Goal: Information Seeking & Learning: Understand process/instructions

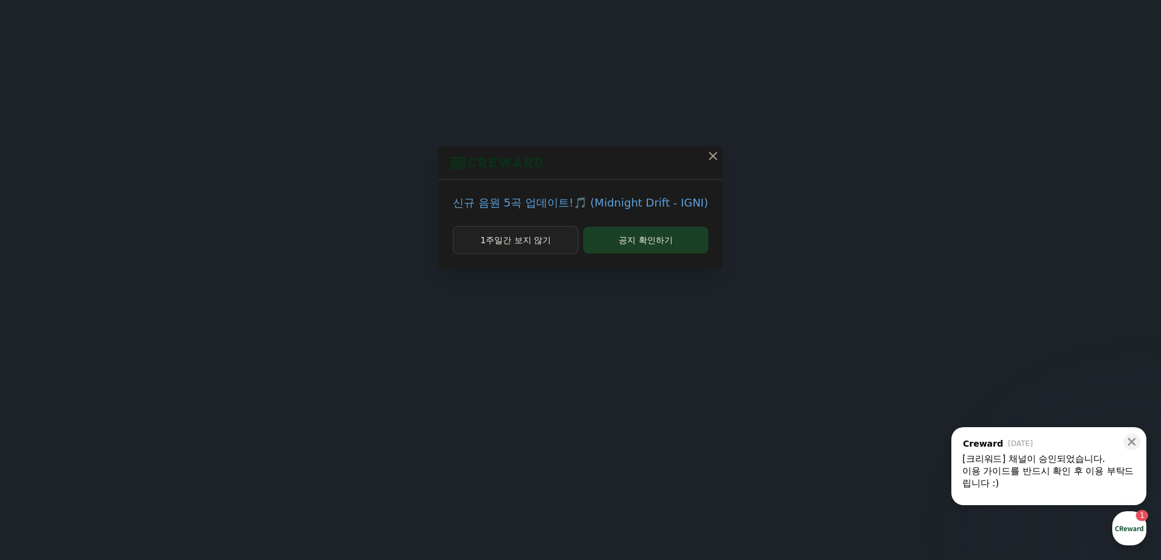
click at [539, 249] on button "1주일간 보지 않기" at bounding box center [516, 240] width 126 height 28
click at [539, 249] on button "1주일간 보지 않기" at bounding box center [527, 240] width 106 height 28
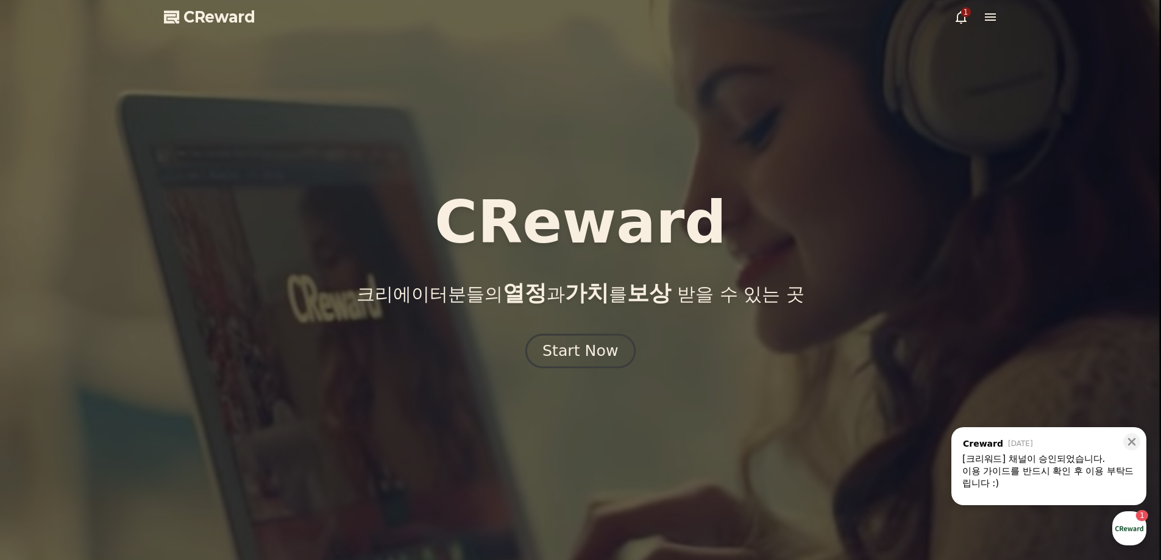
click at [561, 354] on div "Start Now" at bounding box center [581, 351] width 76 height 21
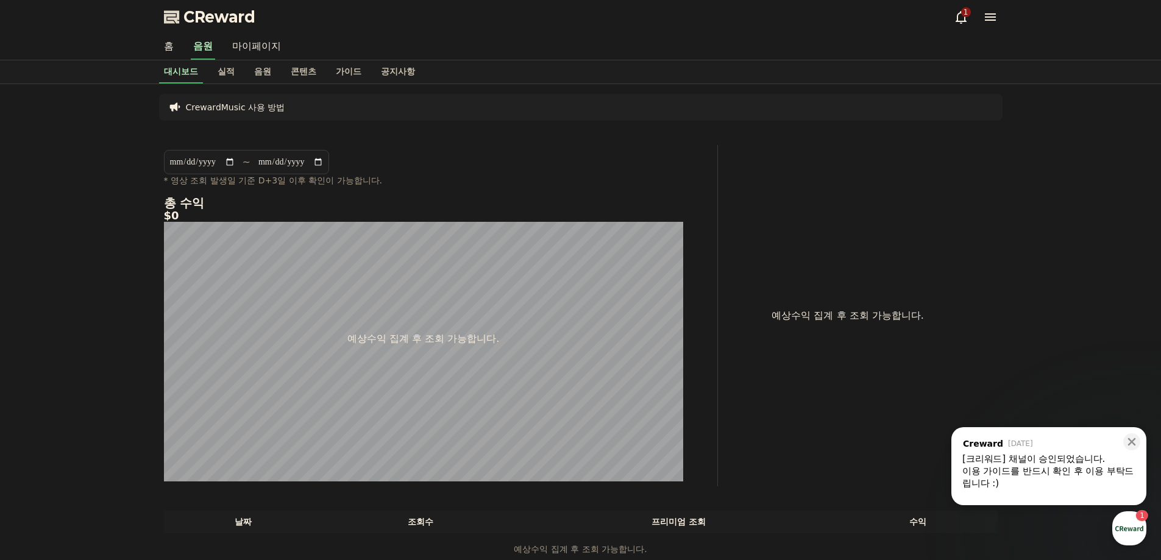
click at [1033, 466] on div "이용 가이드를 반드시 확인 후 이용 부탁드립니다 :)" at bounding box center [1049, 477] width 173 height 24
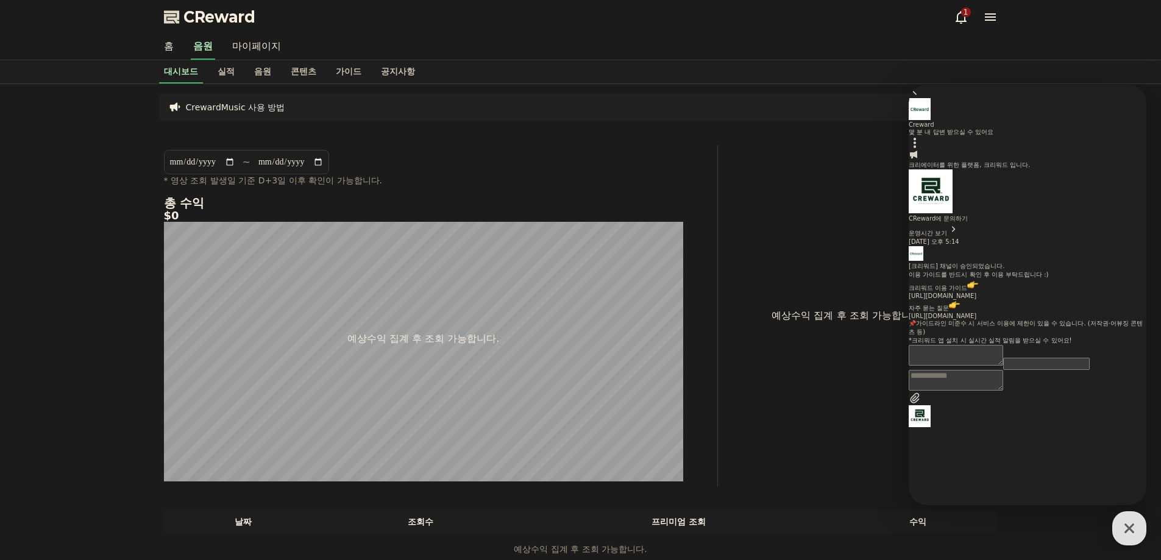
scroll to position [38, 0]
click at [977, 299] on link "https://creward.net/music/guide/android" at bounding box center [943, 296] width 68 height 7
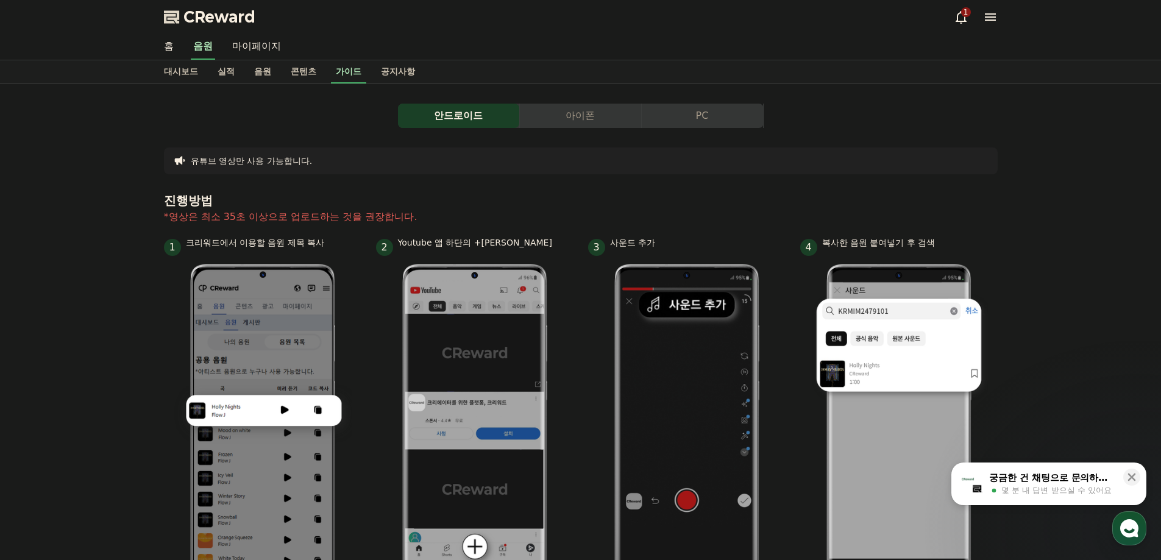
click at [966, 20] on icon at bounding box center [961, 17] width 15 height 15
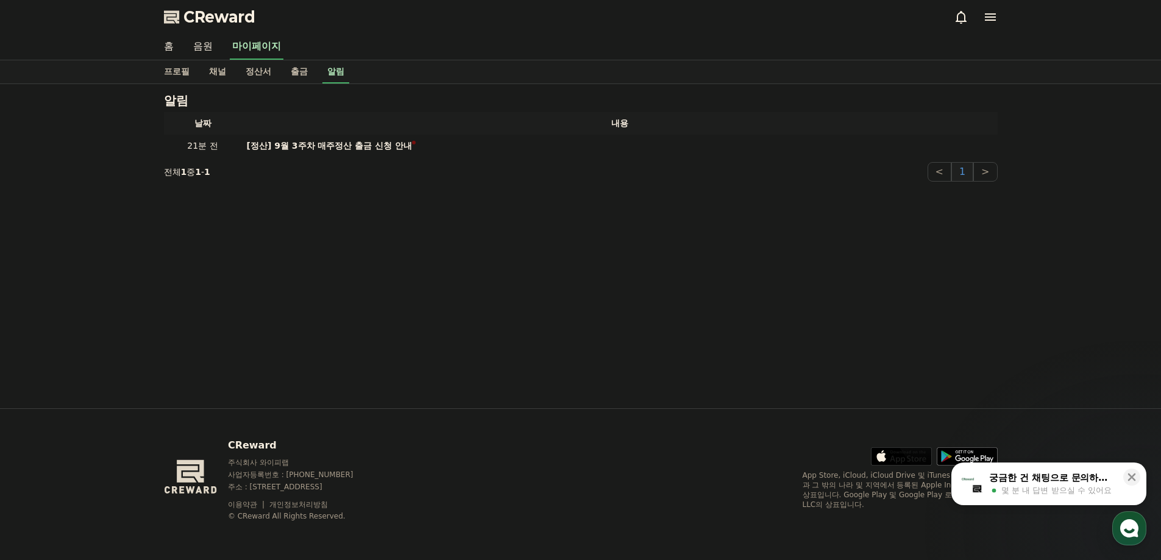
click at [986, 14] on icon at bounding box center [990, 16] width 11 height 7
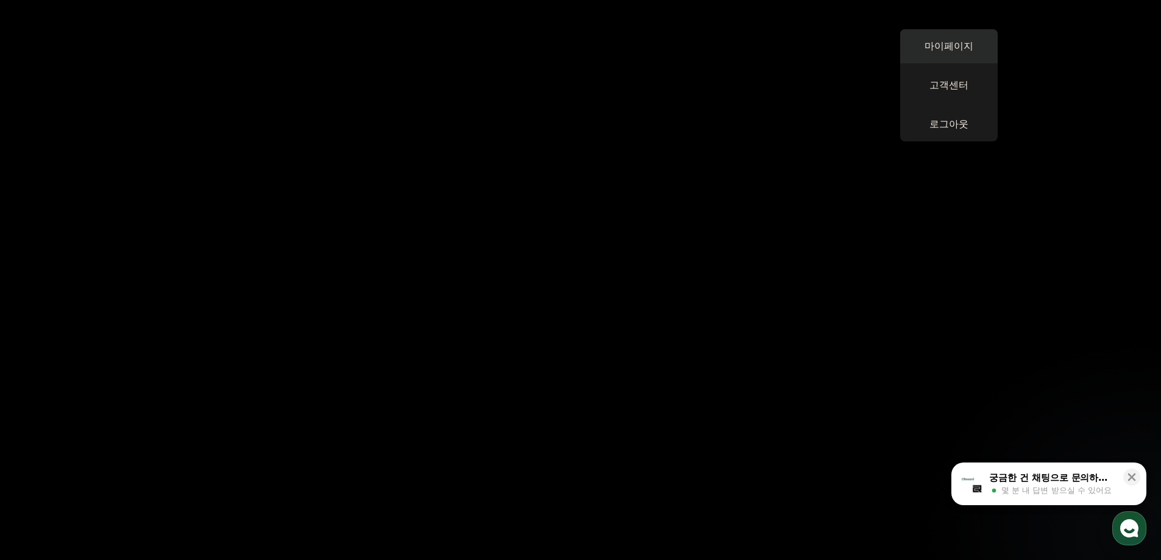
click at [951, 48] on link "마이페이지" at bounding box center [949, 46] width 98 height 34
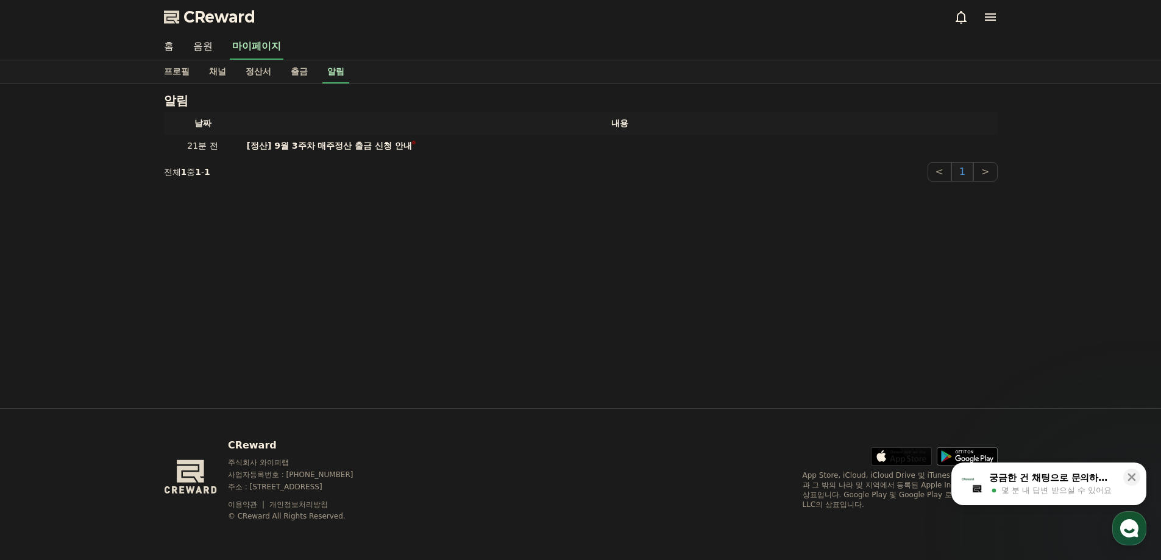
select select "**********"
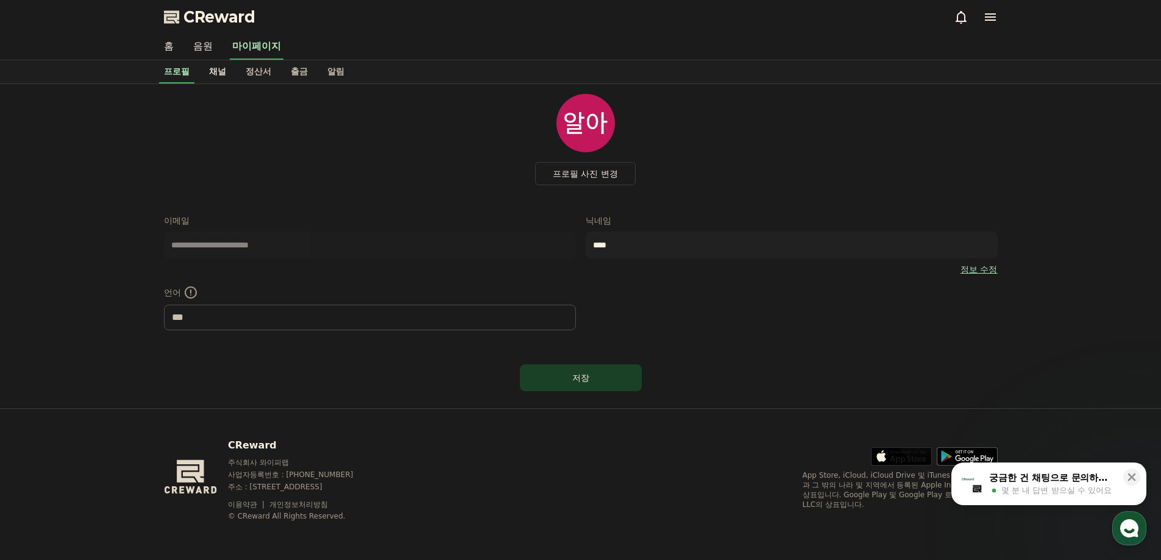
click at [217, 66] on link "채널" at bounding box center [217, 71] width 37 height 23
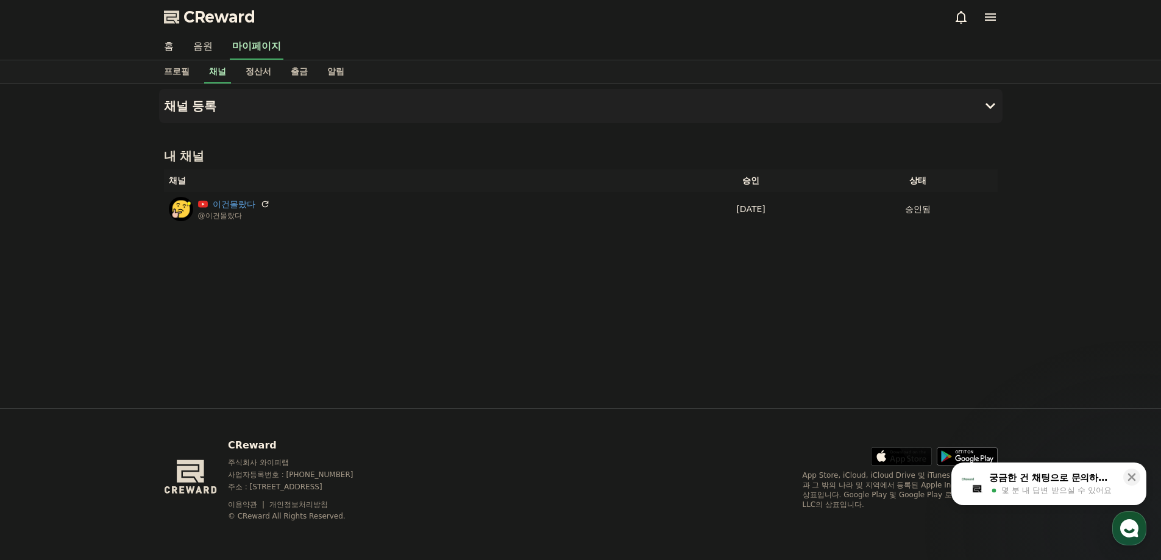
click at [219, 45] on link "음원" at bounding box center [203, 47] width 39 height 26
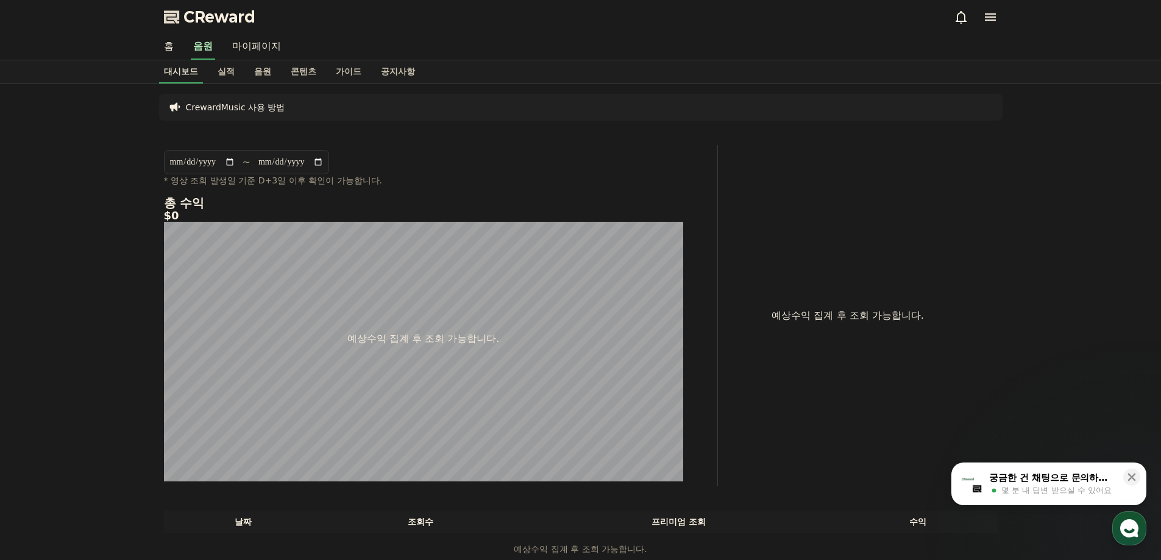
click at [181, 67] on link "대시보드" at bounding box center [181, 71] width 44 height 23
click at [176, 38] on link "홈" at bounding box center [168, 47] width 29 height 26
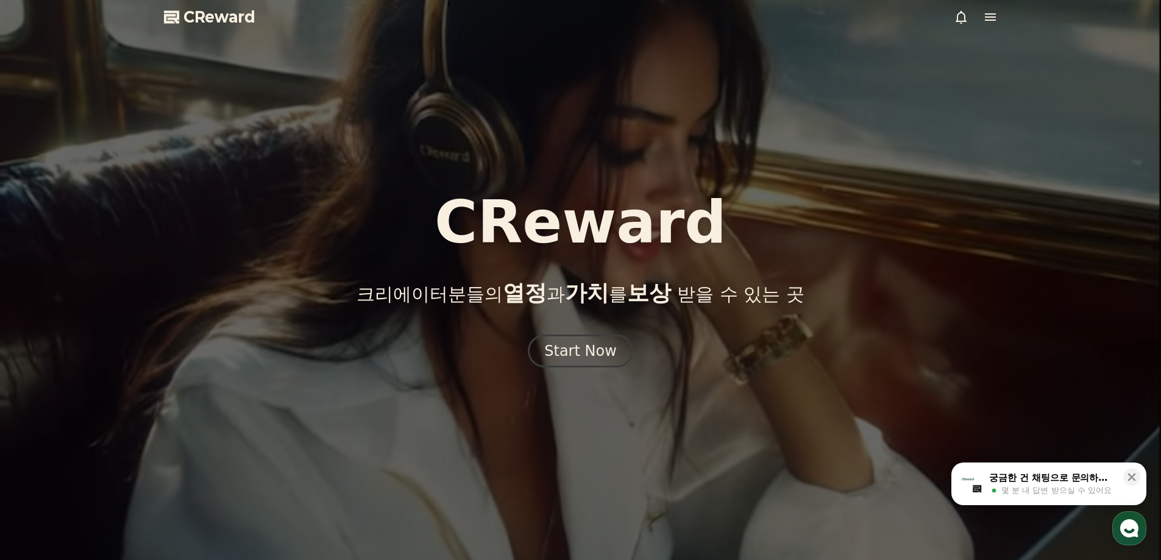
click at [999, 13] on div at bounding box center [580, 280] width 1161 height 560
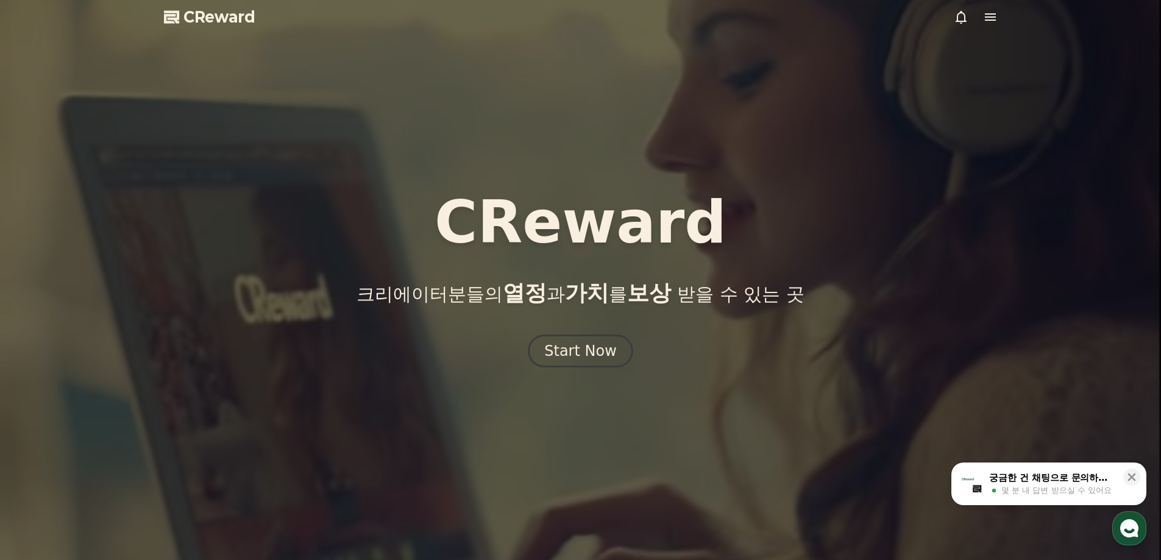
click at [994, 15] on icon at bounding box center [990, 17] width 15 height 15
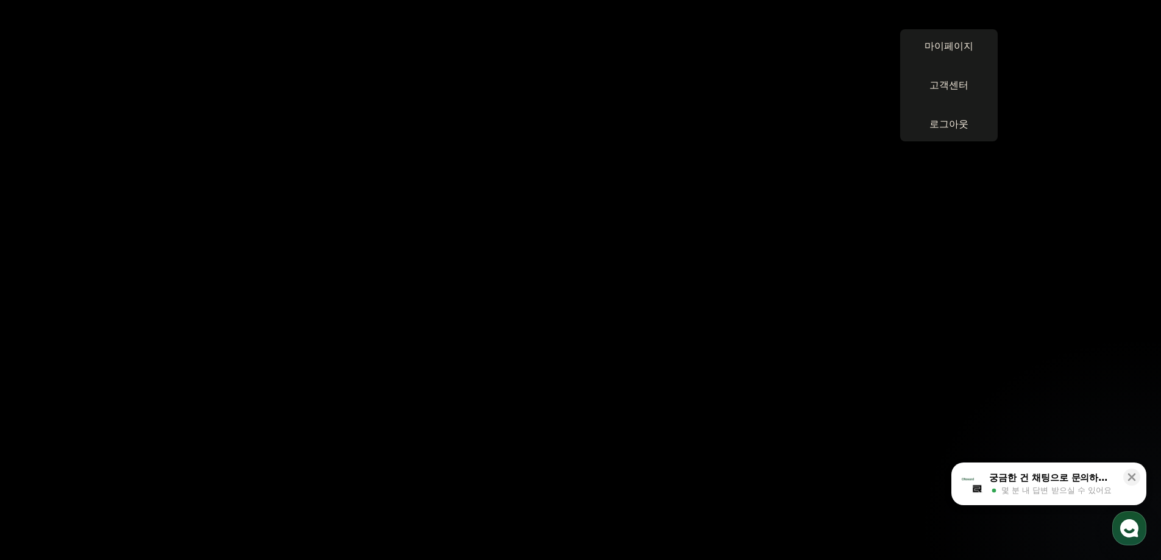
click at [908, 27] on button "close" at bounding box center [580, 280] width 1161 height 560
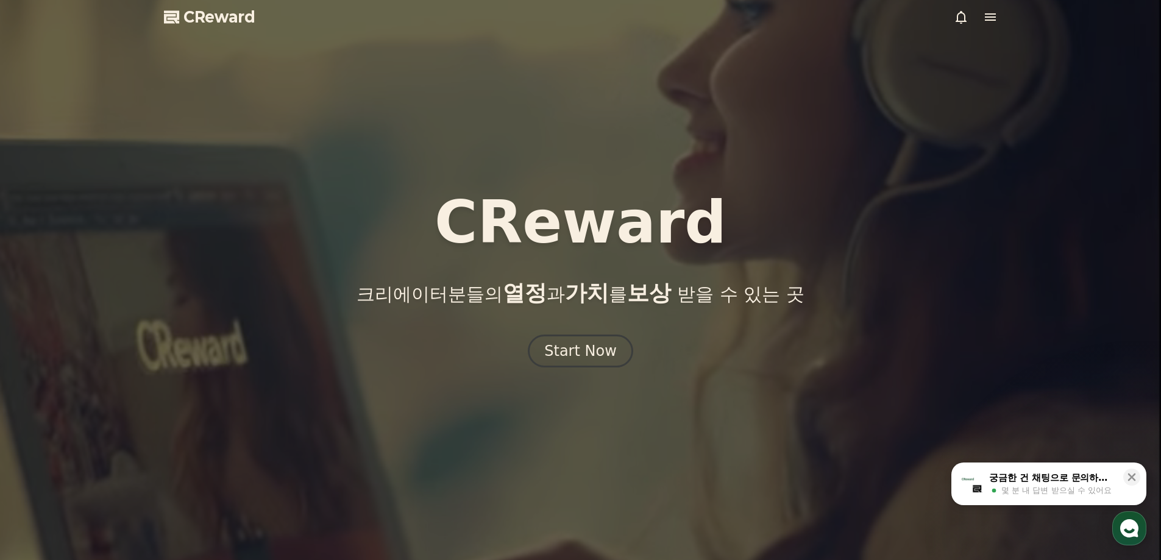
click at [588, 331] on div "CReward 크리에이터분들의 열정 과 가치 를 보상 받을 수 있는 곳 Start Now" at bounding box center [580, 280] width 1161 height 174
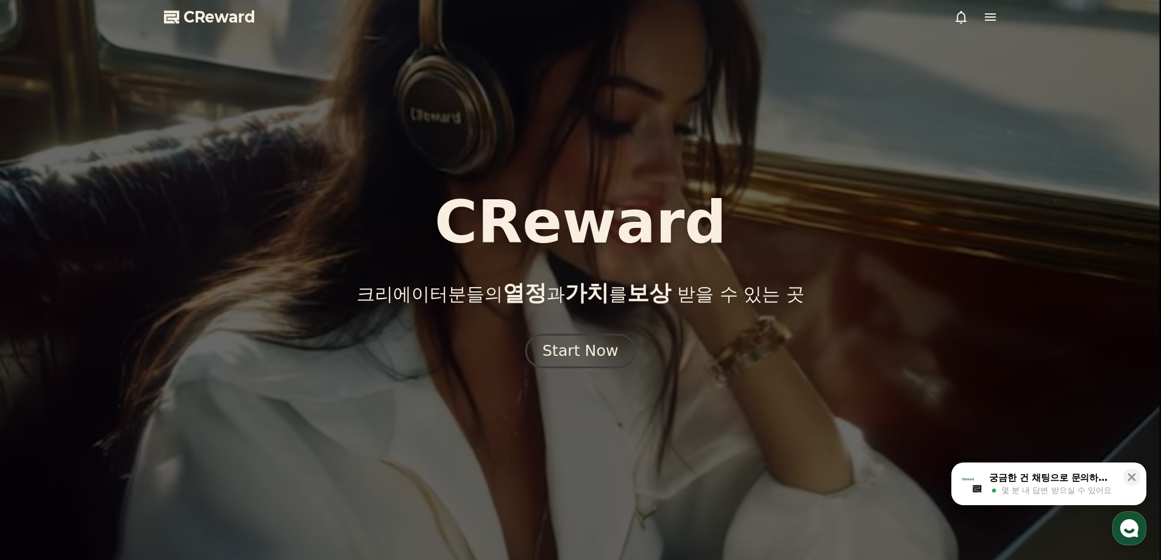
click at [588, 341] on div "Start Now" at bounding box center [581, 351] width 76 height 21
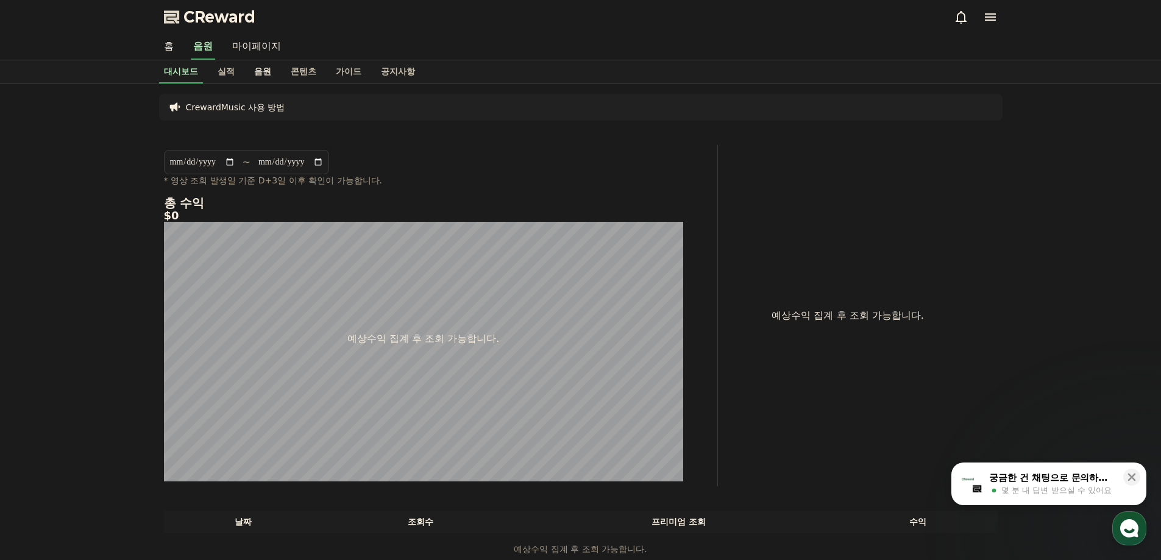
click at [261, 70] on link "음원" at bounding box center [262, 71] width 37 height 23
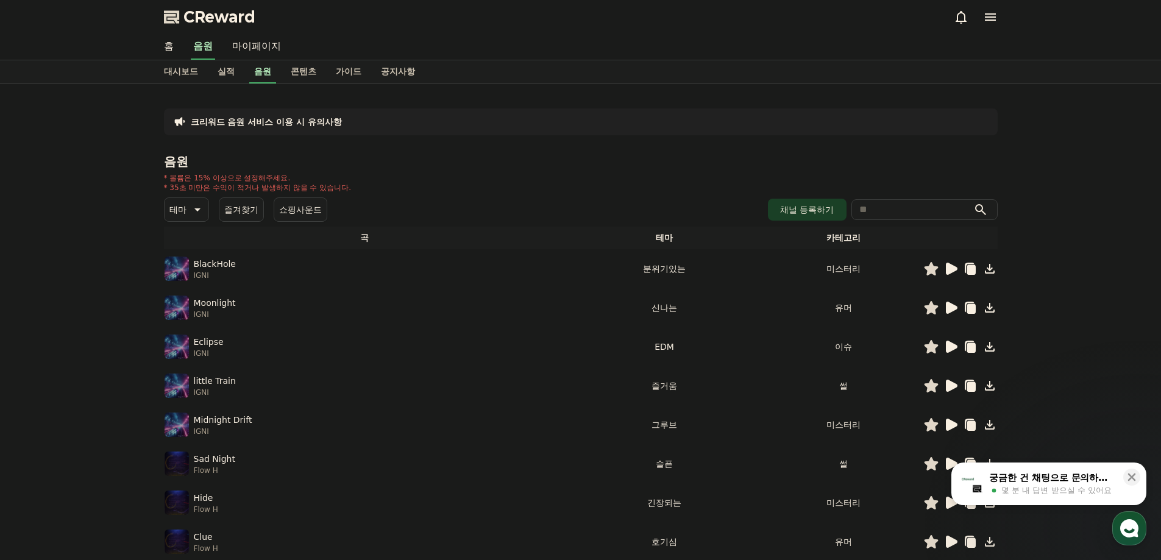
click at [954, 273] on icon at bounding box center [951, 269] width 15 height 15
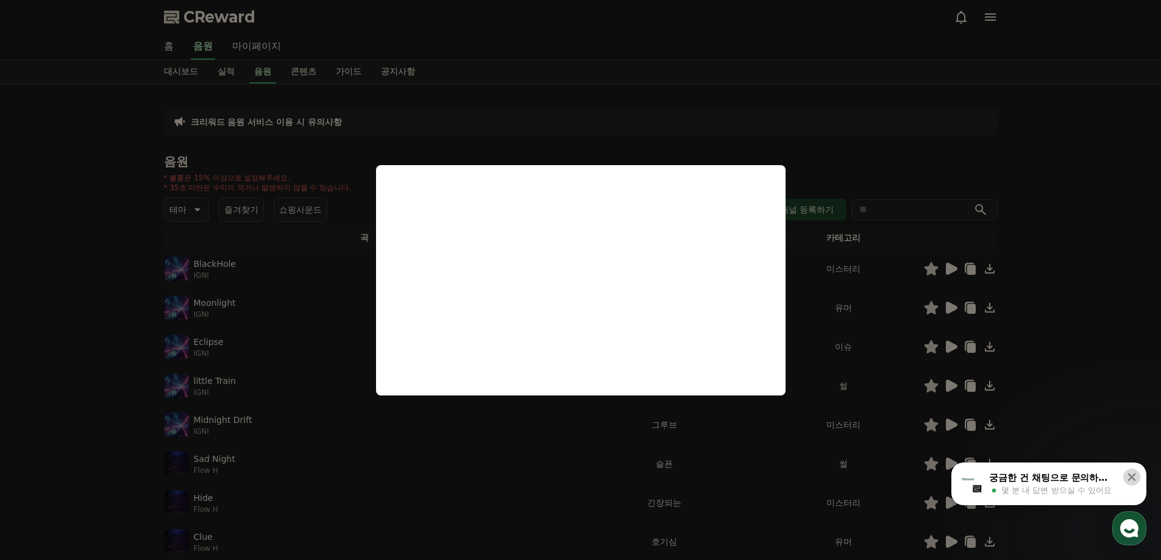
click at [1136, 474] on icon at bounding box center [1132, 477] width 12 height 12
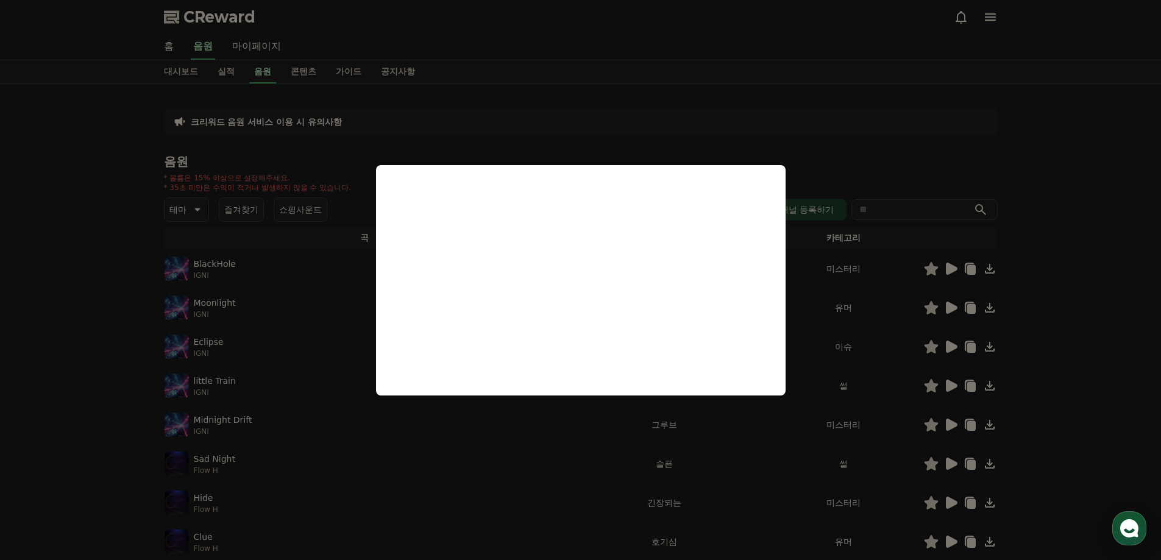
click at [909, 146] on button "close modal" at bounding box center [580, 280] width 1161 height 560
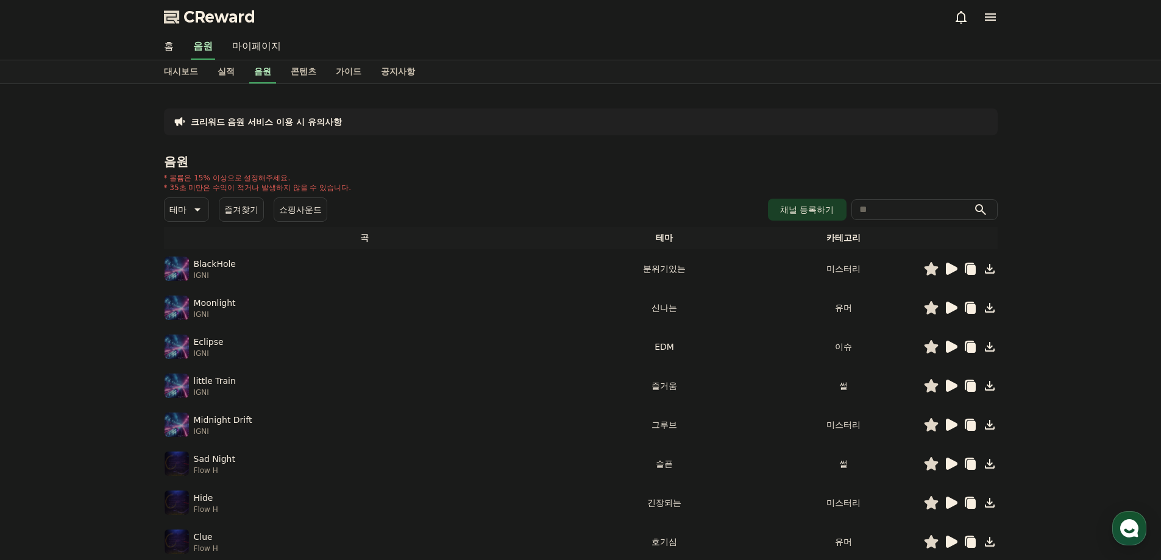
click at [955, 306] on icon at bounding box center [952, 308] width 12 height 12
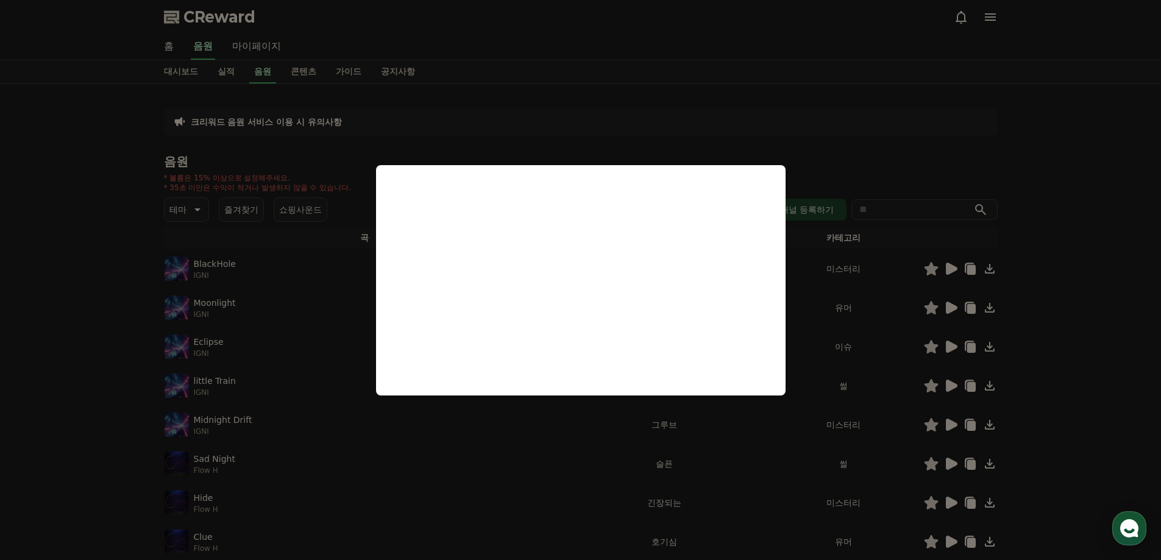
click at [1099, 291] on button "close modal" at bounding box center [580, 280] width 1161 height 560
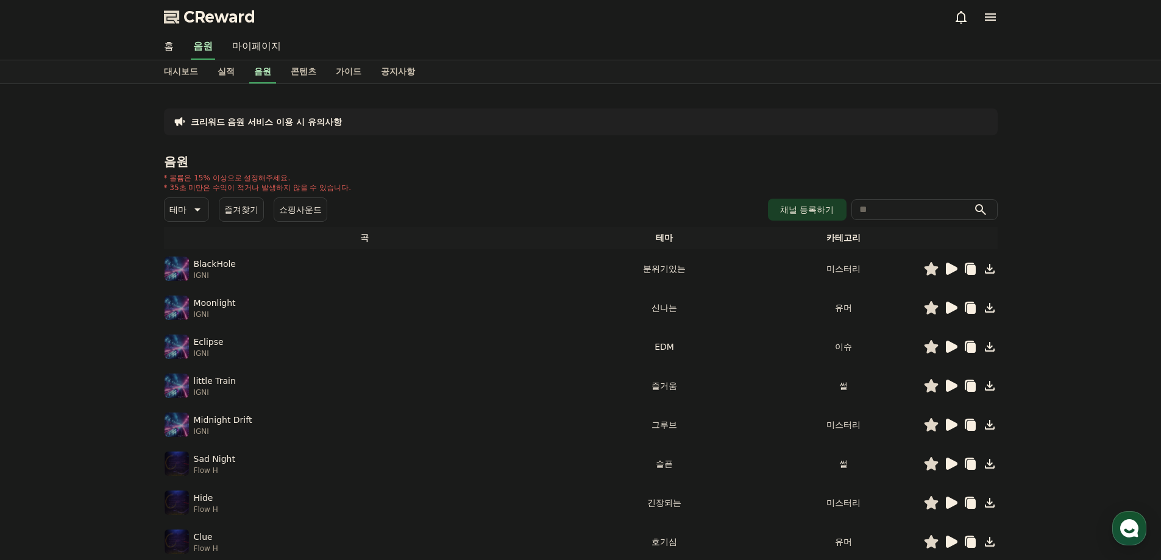
click at [850, 265] on td "미스터리" at bounding box center [844, 268] width 160 height 39
click at [835, 237] on th "카테고리" at bounding box center [844, 238] width 160 height 23
click at [205, 209] on button "테마" at bounding box center [186, 210] width 45 height 24
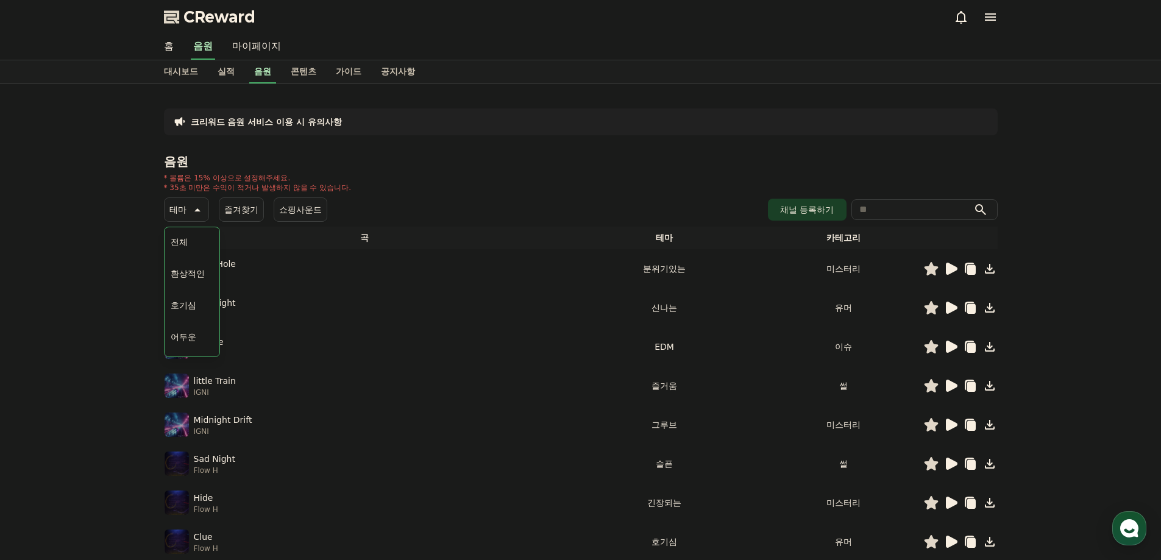
click at [182, 333] on button "어두운" at bounding box center [183, 337] width 35 height 27
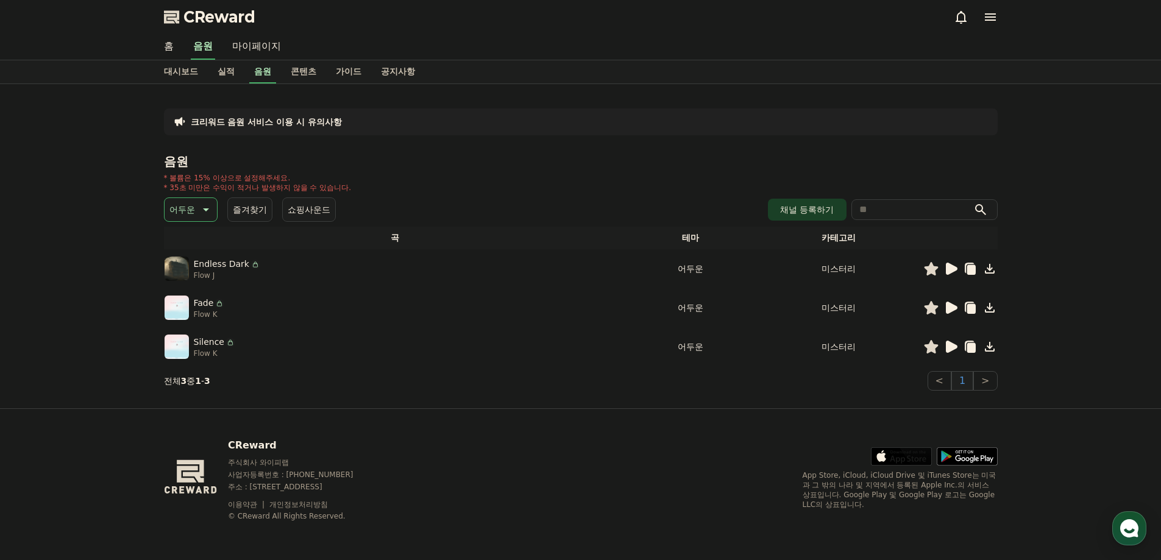
click at [950, 271] on icon at bounding box center [952, 269] width 12 height 12
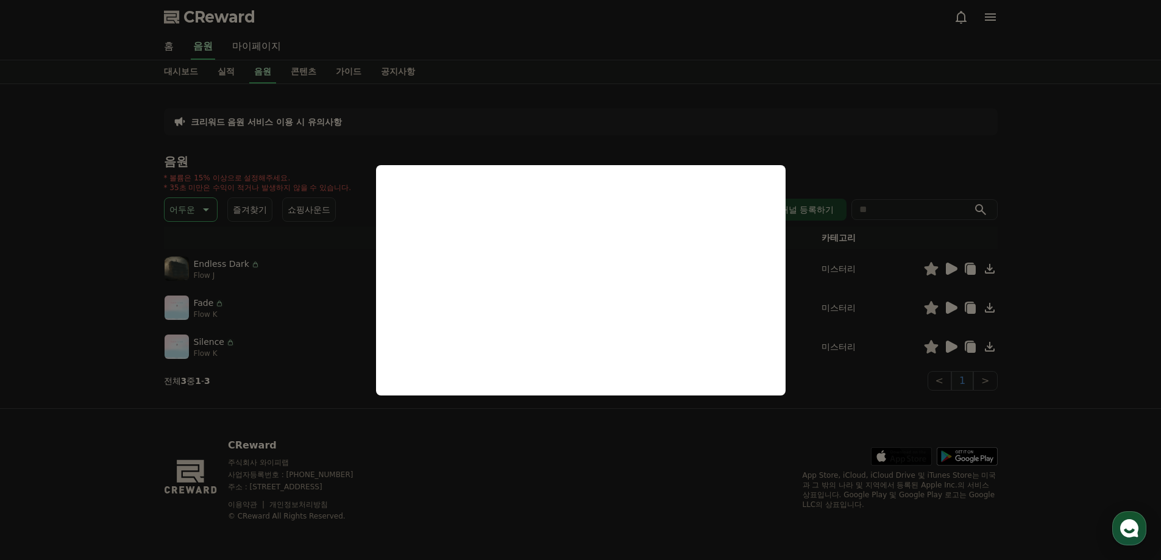
click at [1141, 210] on button "close modal" at bounding box center [580, 280] width 1161 height 560
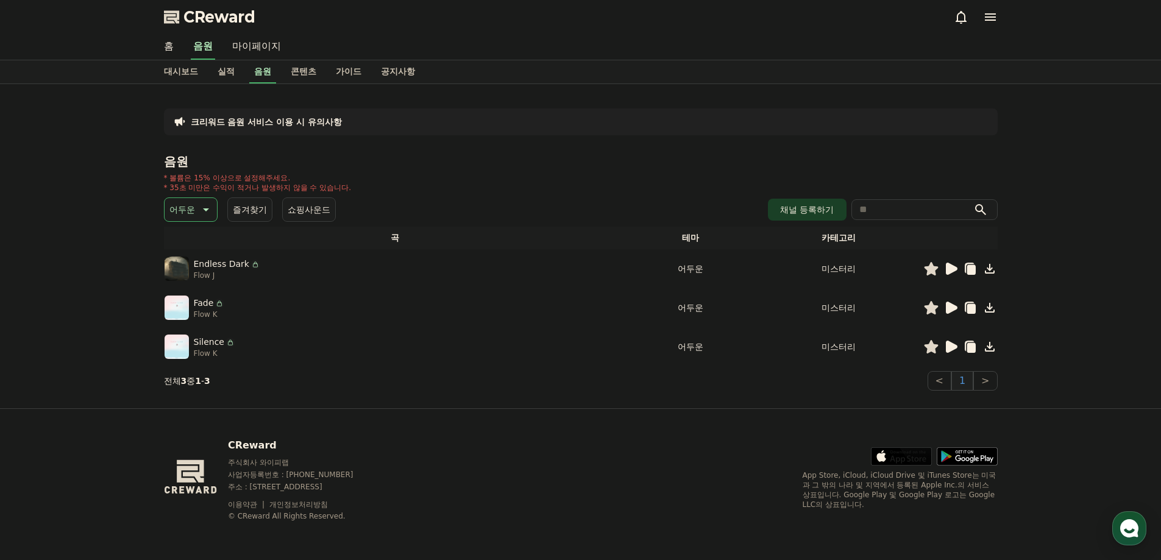
click at [954, 306] on icon at bounding box center [952, 308] width 12 height 12
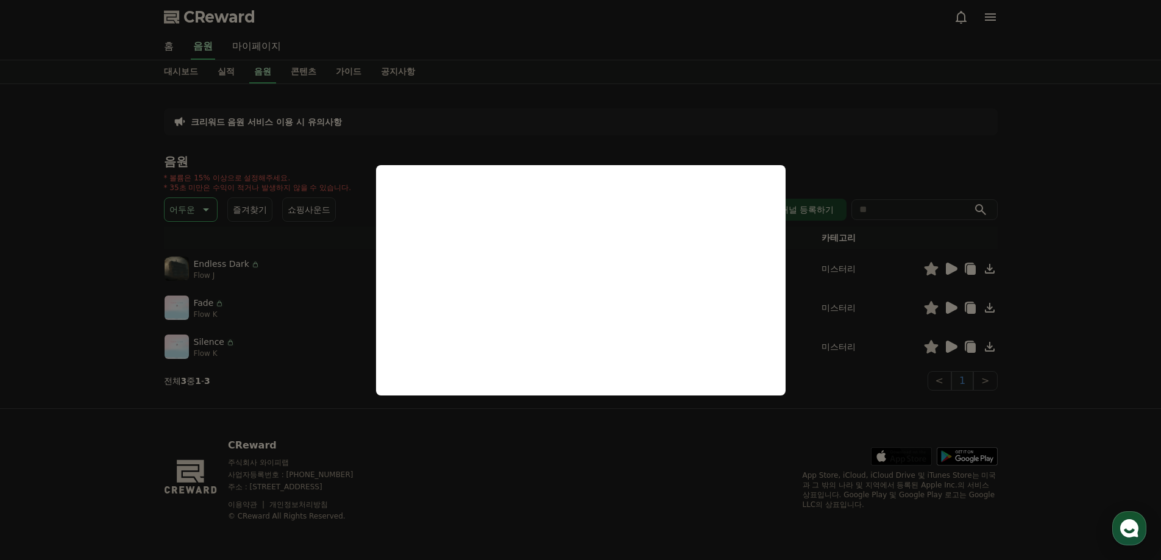
click at [1046, 329] on button "close modal" at bounding box center [580, 280] width 1161 height 560
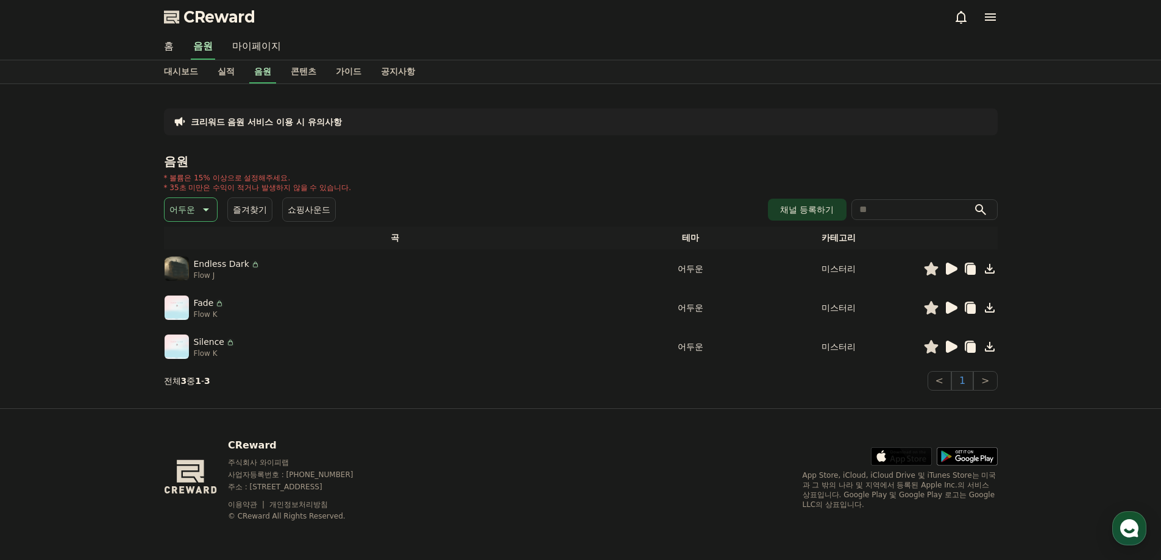
click at [948, 348] on icon at bounding box center [952, 347] width 12 height 12
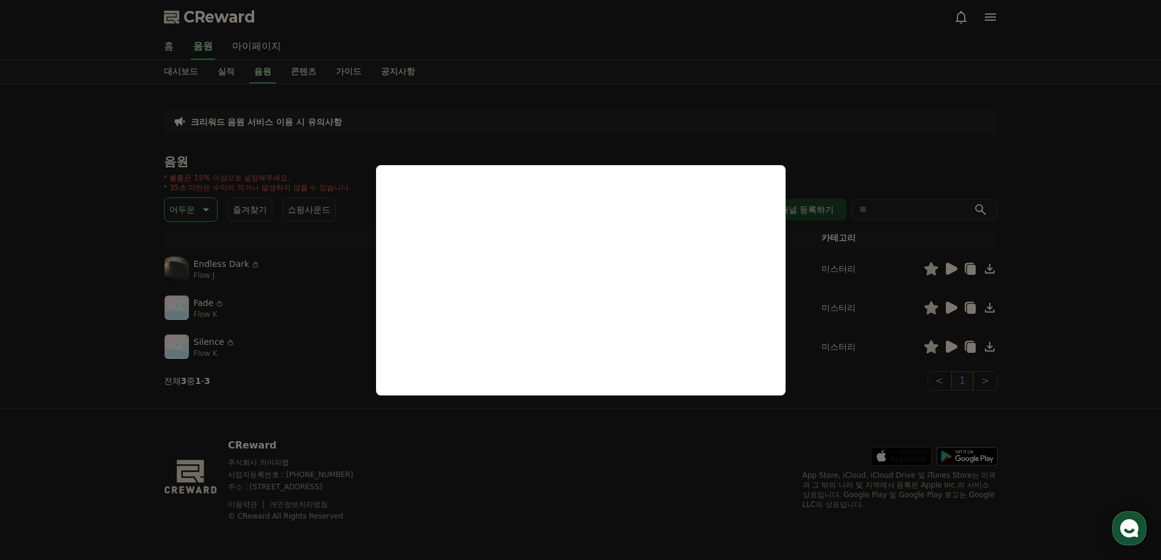
click at [430, 109] on button "close modal" at bounding box center [580, 280] width 1161 height 560
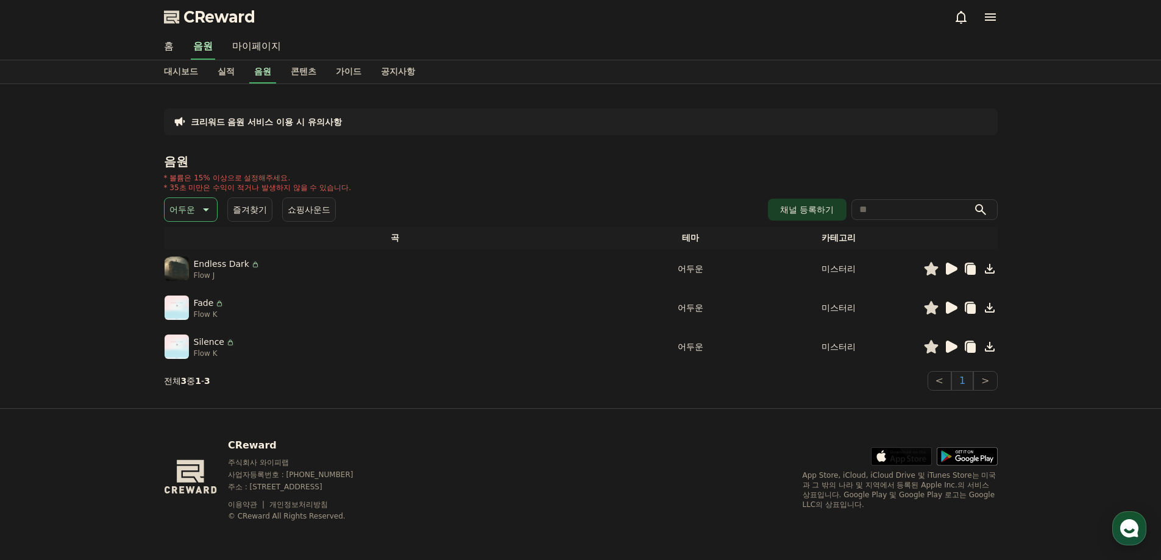
click at [207, 217] on button "어두운" at bounding box center [191, 210] width 54 height 24
click at [190, 315] on button "긴장되는" at bounding box center [188, 310] width 44 height 27
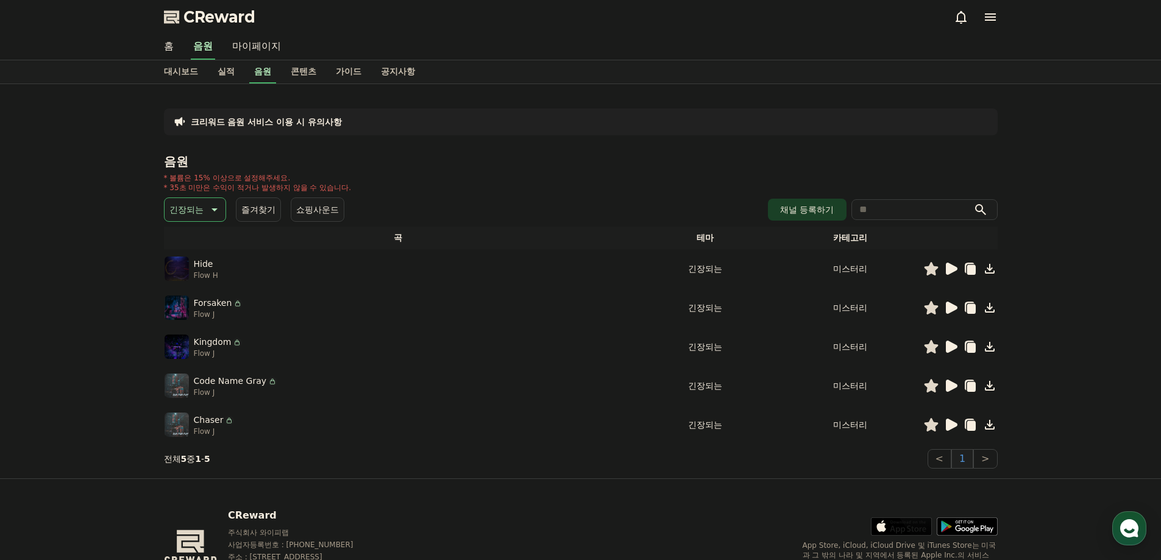
click at [944, 269] on icon at bounding box center [951, 269] width 15 height 15
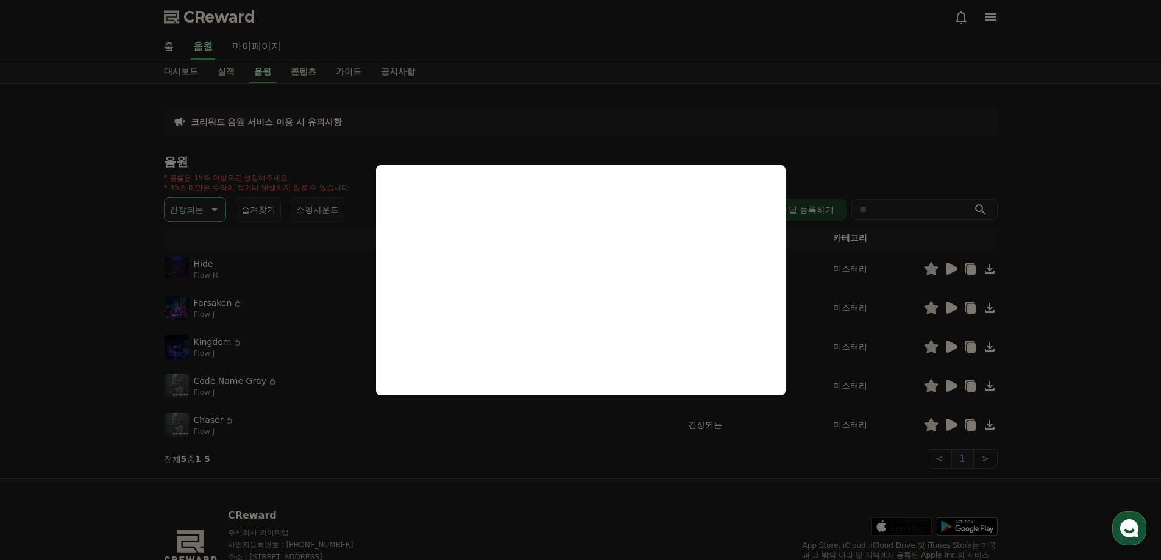
click at [1098, 309] on button "close modal" at bounding box center [580, 280] width 1161 height 560
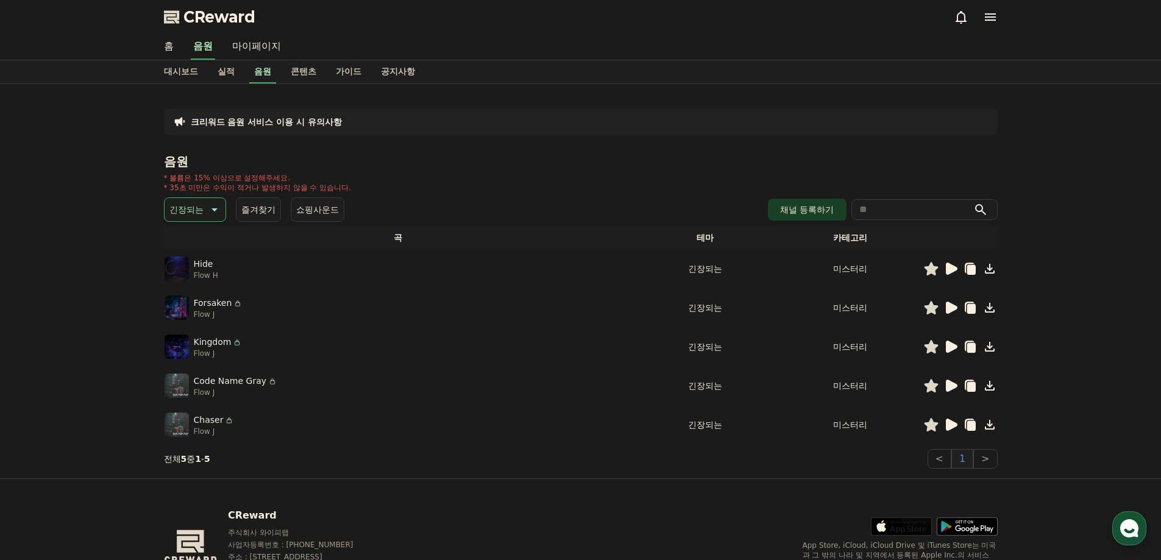
click at [952, 307] on icon at bounding box center [952, 308] width 12 height 12
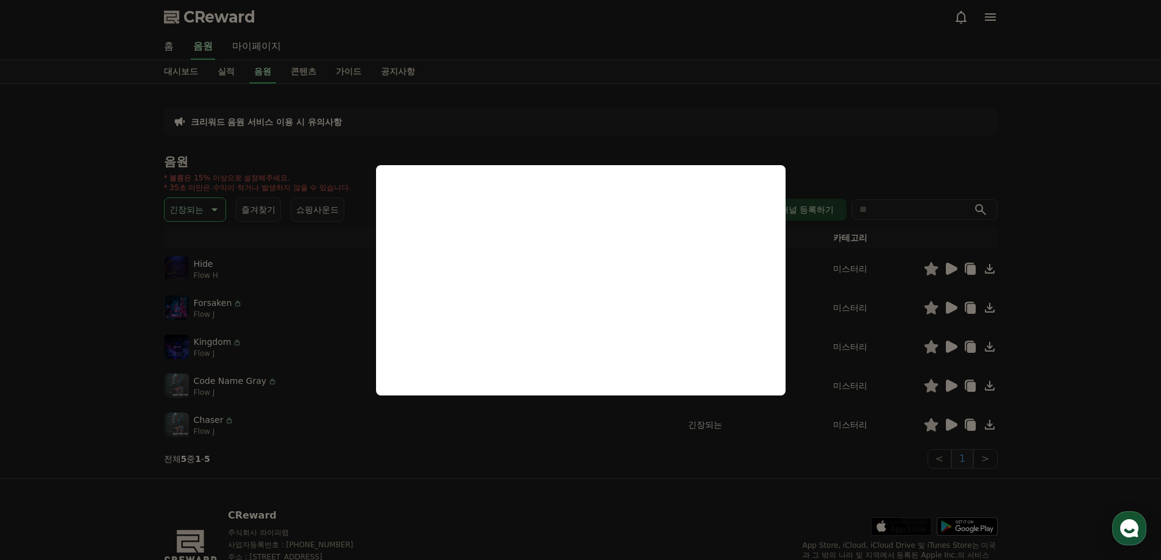
click at [1093, 358] on button "close modal" at bounding box center [580, 280] width 1161 height 560
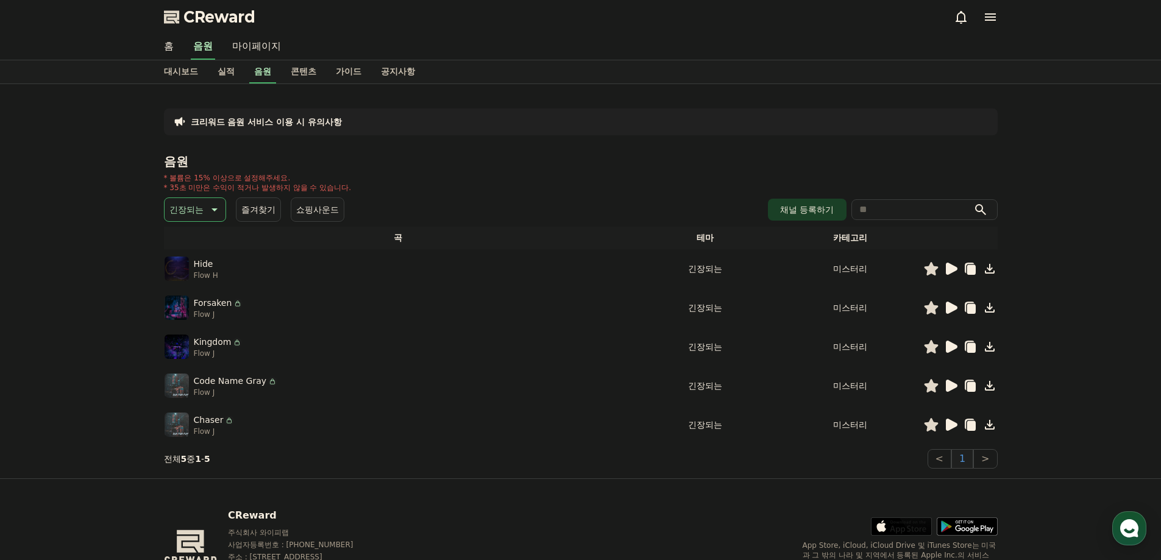
click at [943, 348] on div at bounding box center [960, 347] width 73 height 15
click at [951, 349] on icon at bounding box center [952, 347] width 12 height 12
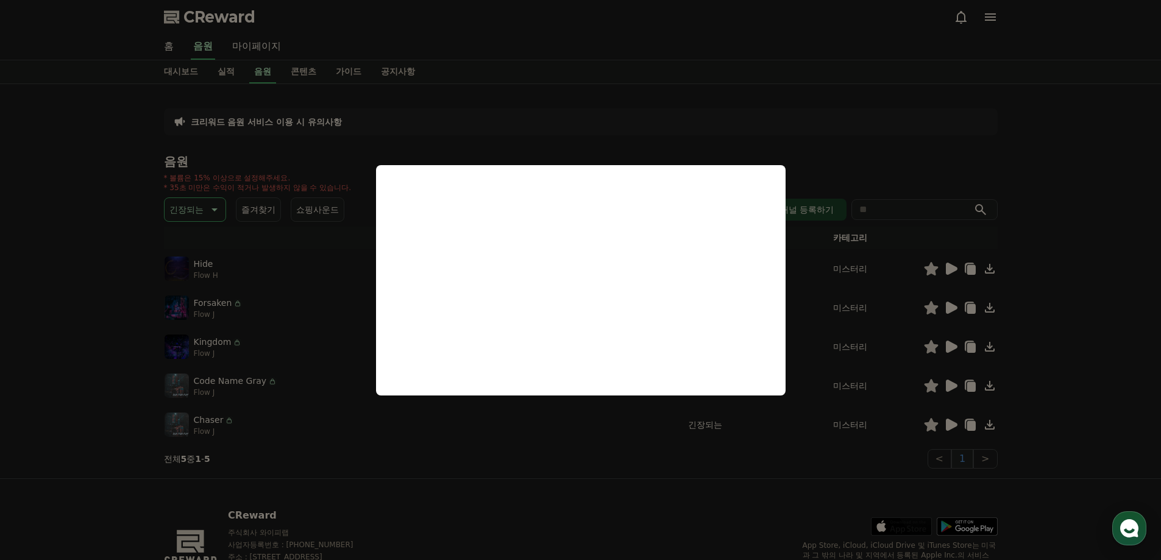
click at [1086, 354] on button "close modal" at bounding box center [580, 280] width 1161 height 560
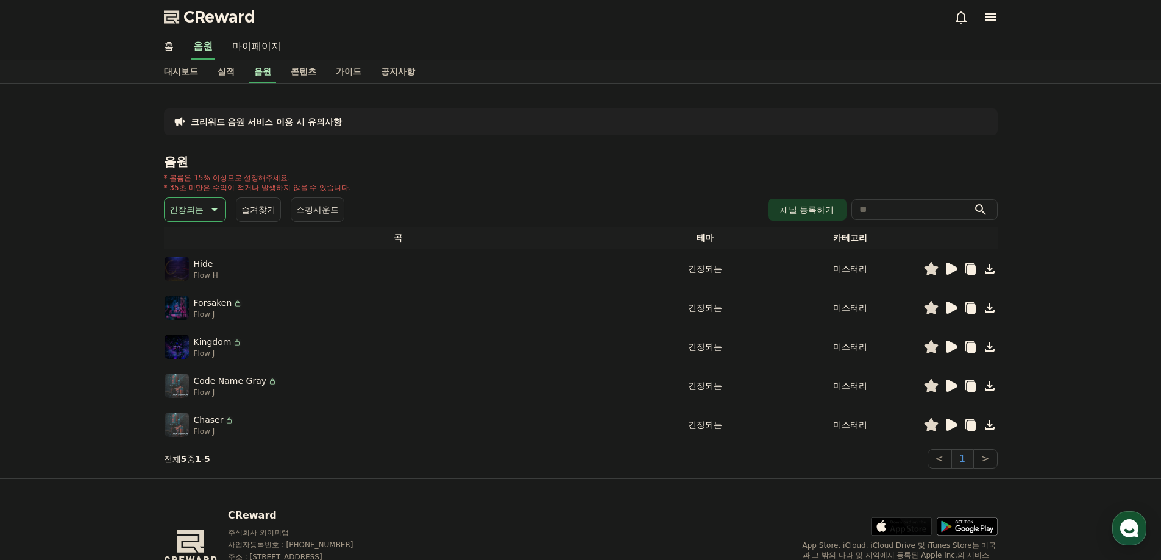
click at [949, 387] on icon at bounding box center [952, 386] width 12 height 12
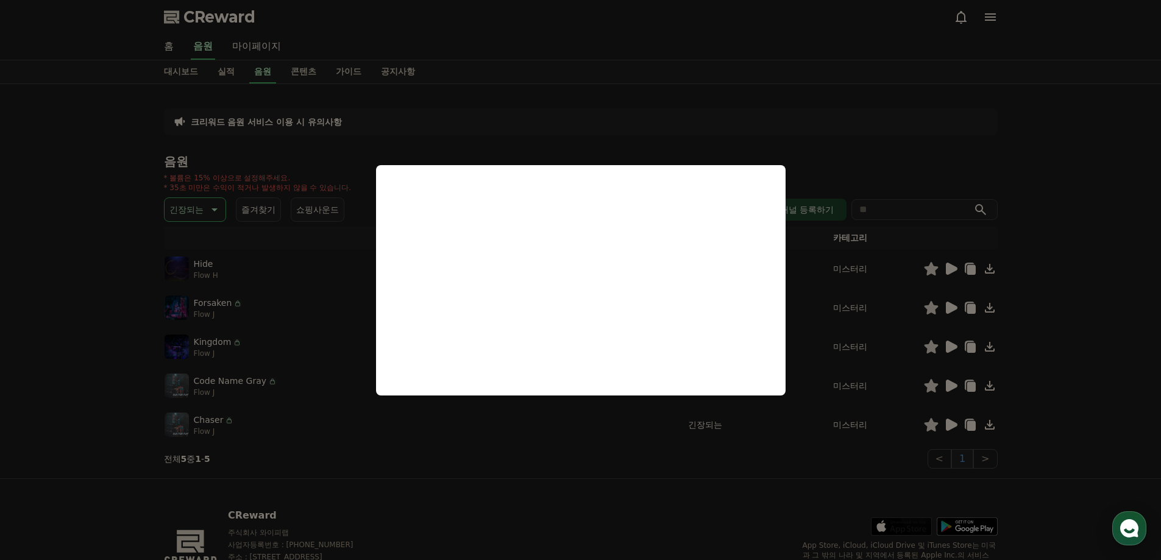
click at [1107, 373] on button "close modal" at bounding box center [580, 280] width 1161 height 560
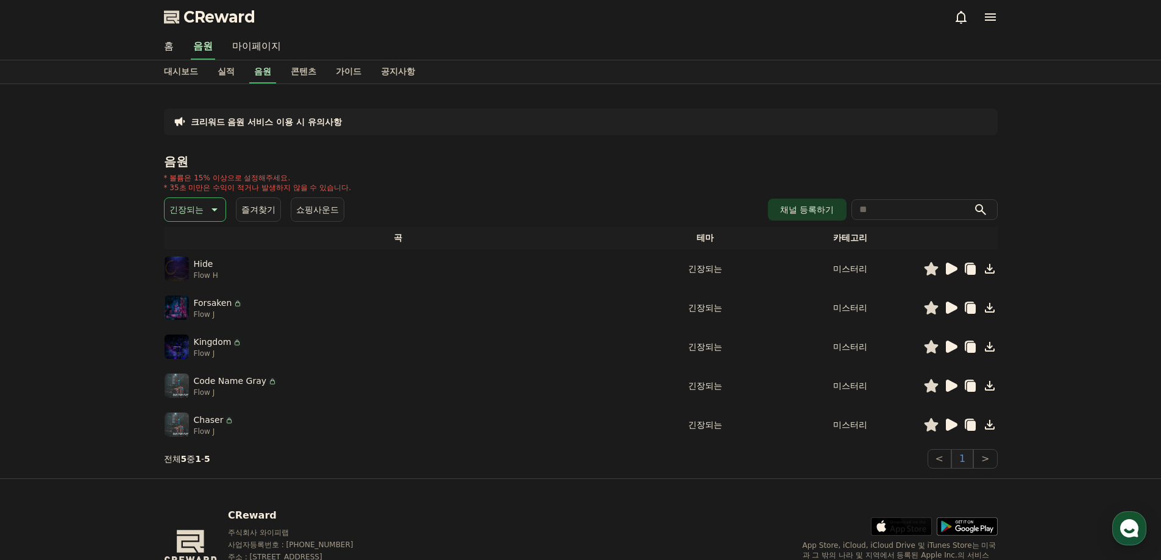
click at [954, 427] on icon at bounding box center [952, 425] width 12 height 12
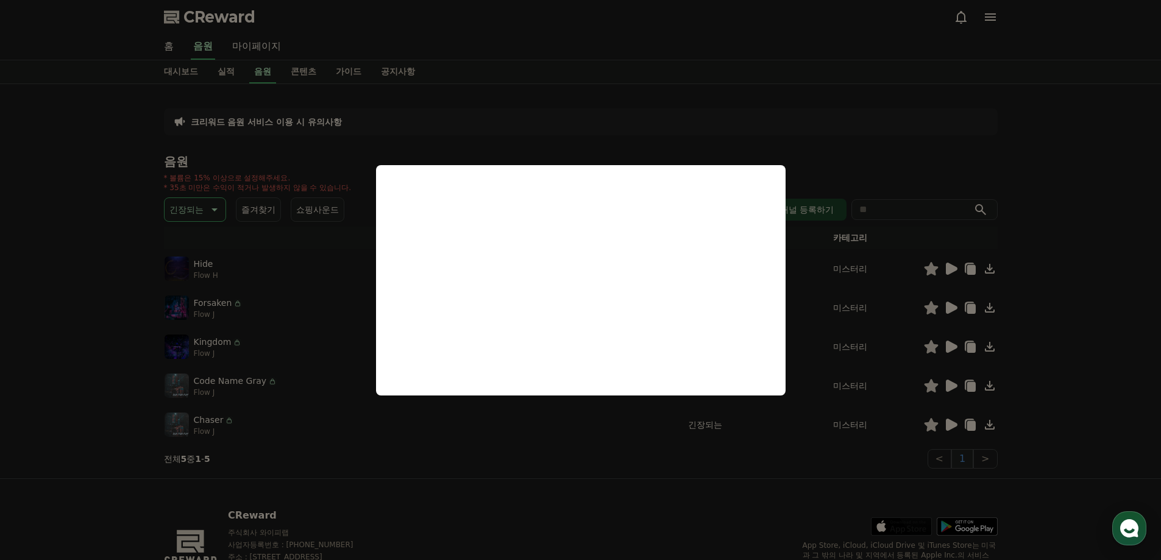
click at [1085, 343] on button "close modal" at bounding box center [580, 280] width 1161 height 560
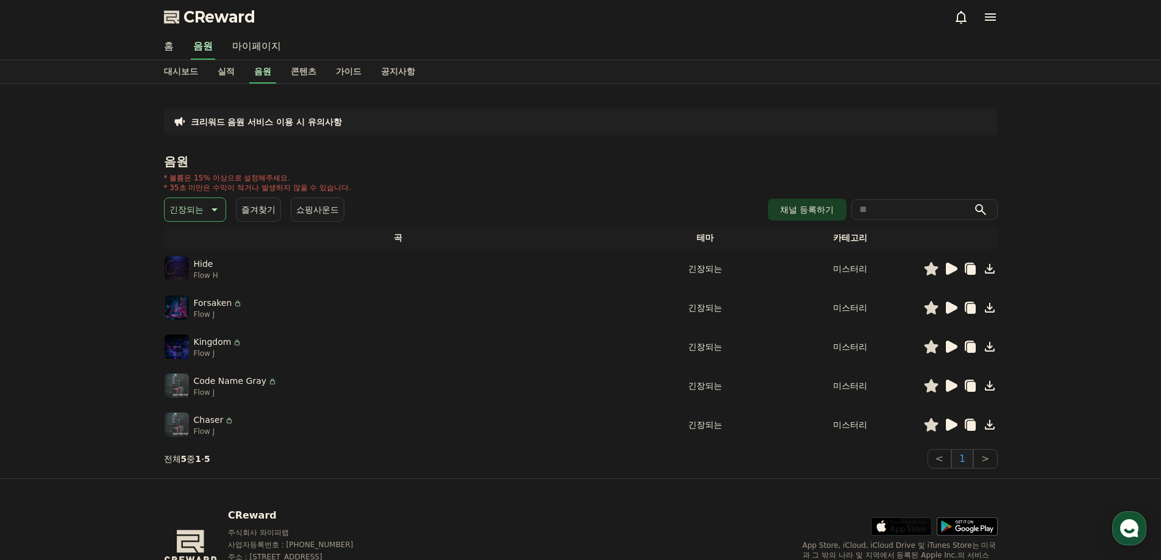
click at [202, 216] on p "긴장되는" at bounding box center [186, 209] width 34 height 17
click at [180, 288] on button "호기심" at bounding box center [183, 290] width 35 height 27
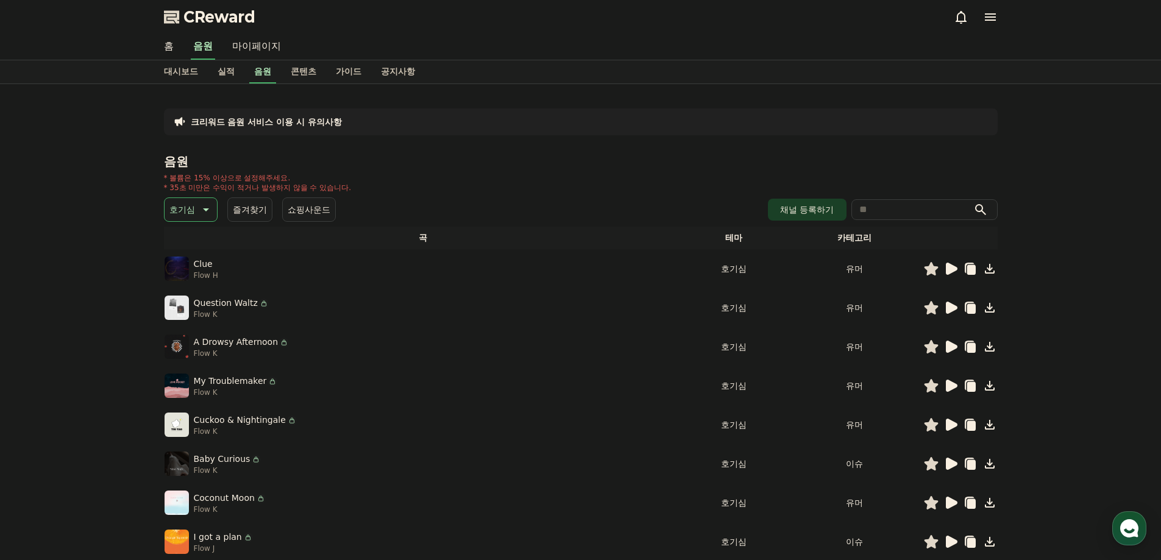
click at [958, 269] on icon at bounding box center [951, 269] width 15 height 15
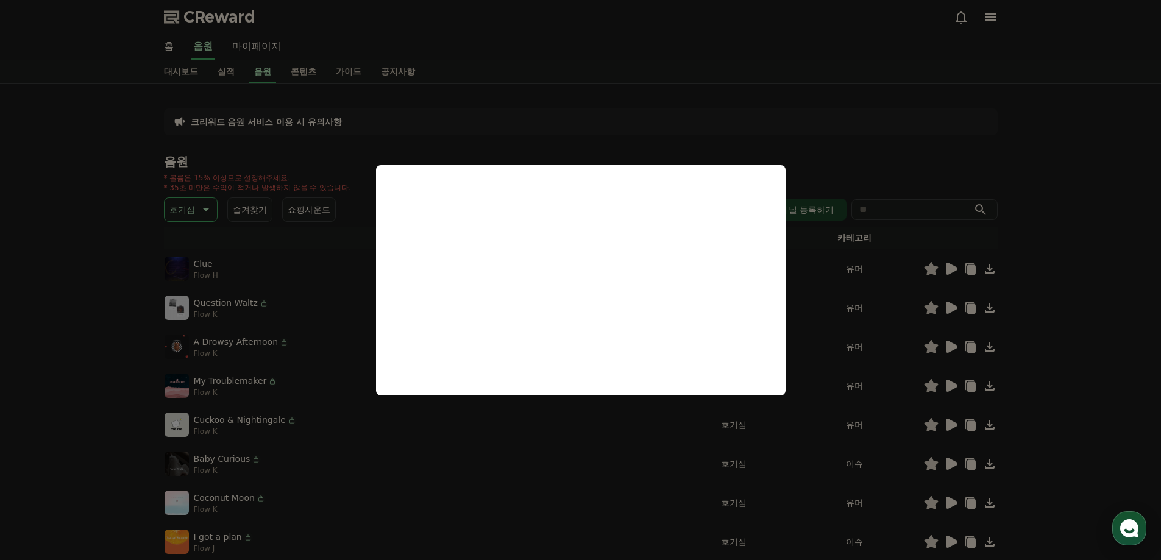
click at [1109, 307] on button "close modal" at bounding box center [580, 280] width 1161 height 560
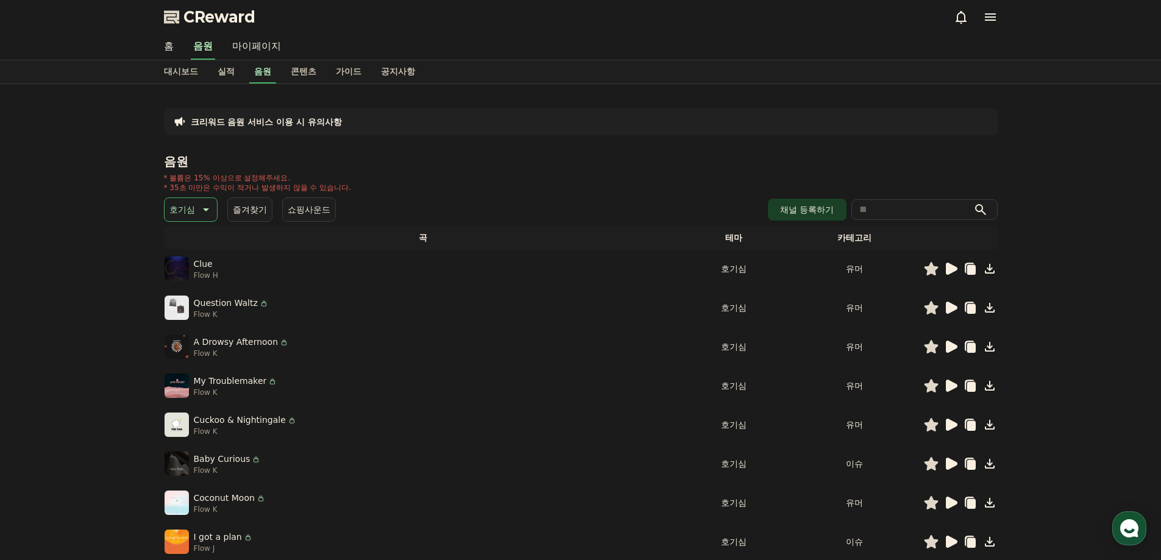
click at [950, 313] on icon at bounding box center [952, 308] width 12 height 12
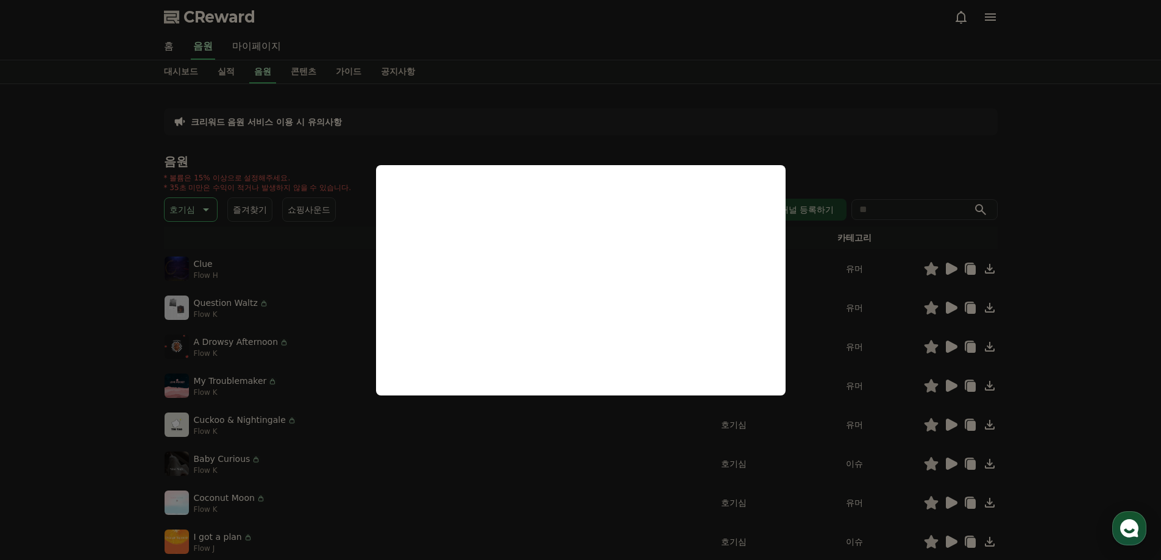
click at [1070, 357] on button "close modal" at bounding box center [580, 280] width 1161 height 560
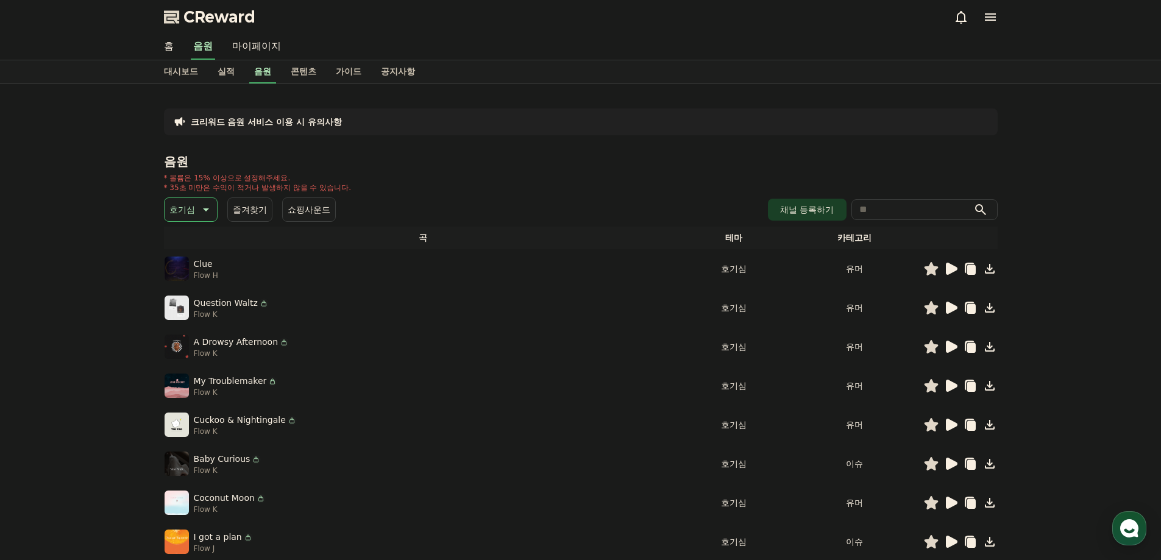
click at [957, 346] on icon at bounding box center [951, 347] width 15 height 15
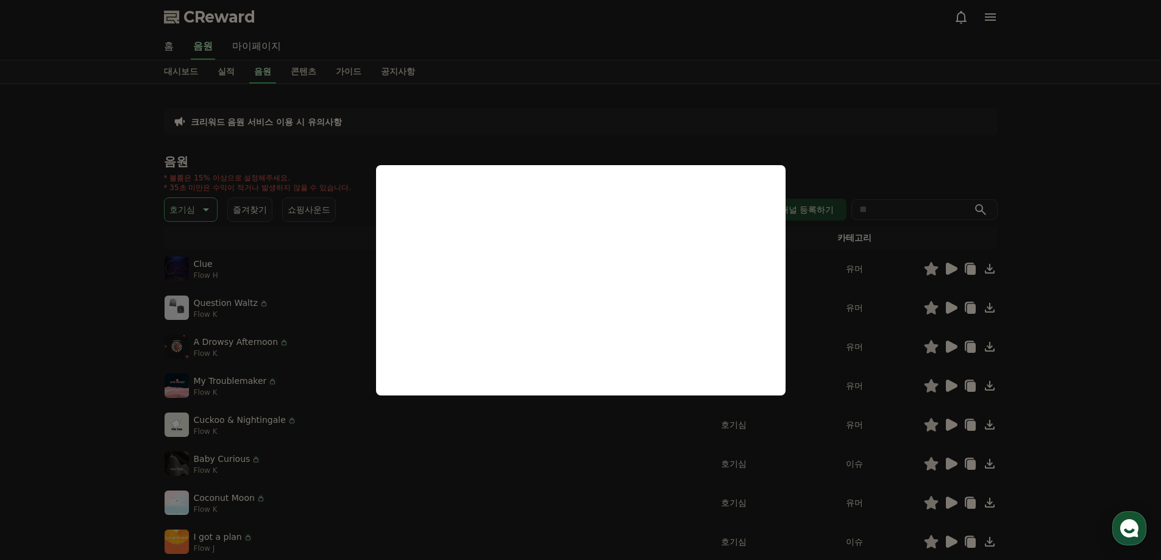
click at [1088, 380] on button "close modal" at bounding box center [580, 280] width 1161 height 560
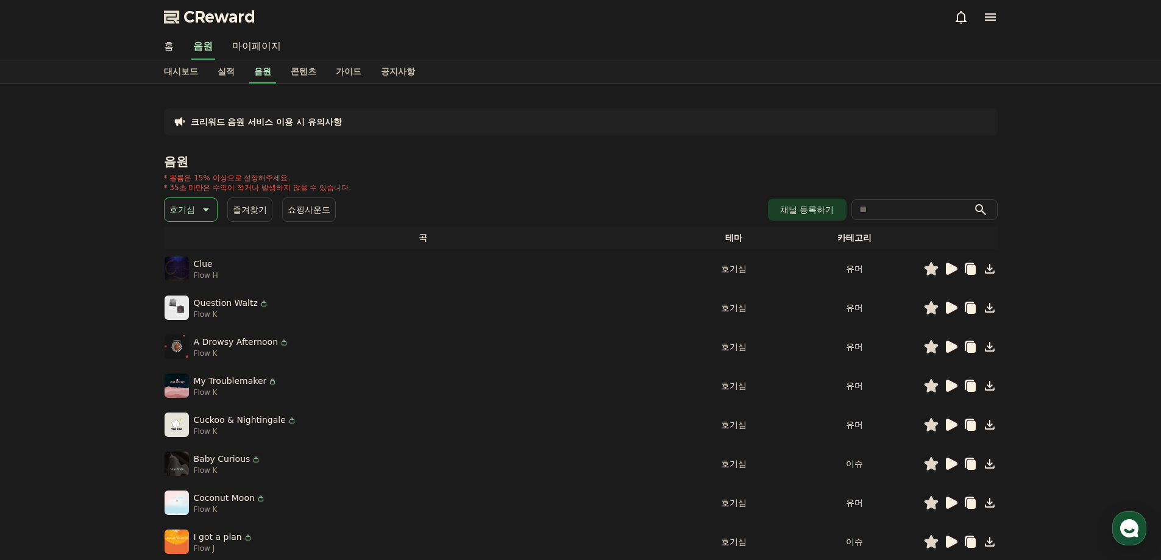
click at [993, 144] on div "크리워드 음원 서비스 이용 시 유의사항 음원 * 볼륨은 15% 이상으로 설정해주세요. * 35초 미만은 수익이 적거나 발생하지 않을 수 있습니…" at bounding box center [581, 379] width 834 height 570
click at [217, 23] on span "CReward" at bounding box center [220, 17] width 72 height 20
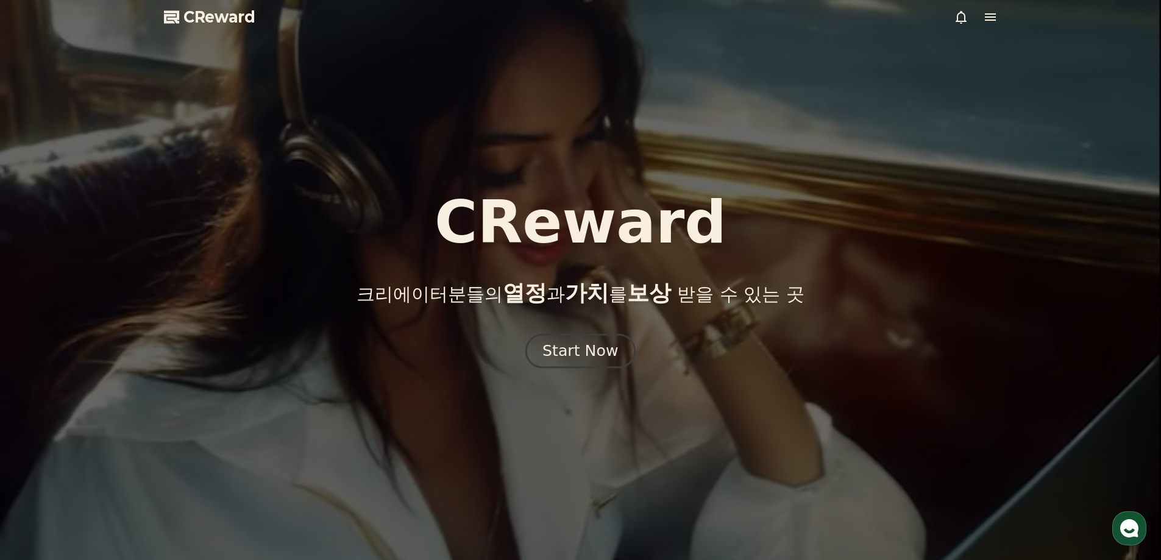
click at [576, 352] on div "Start Now" at bounding box center [581, 351] width 76 height 21
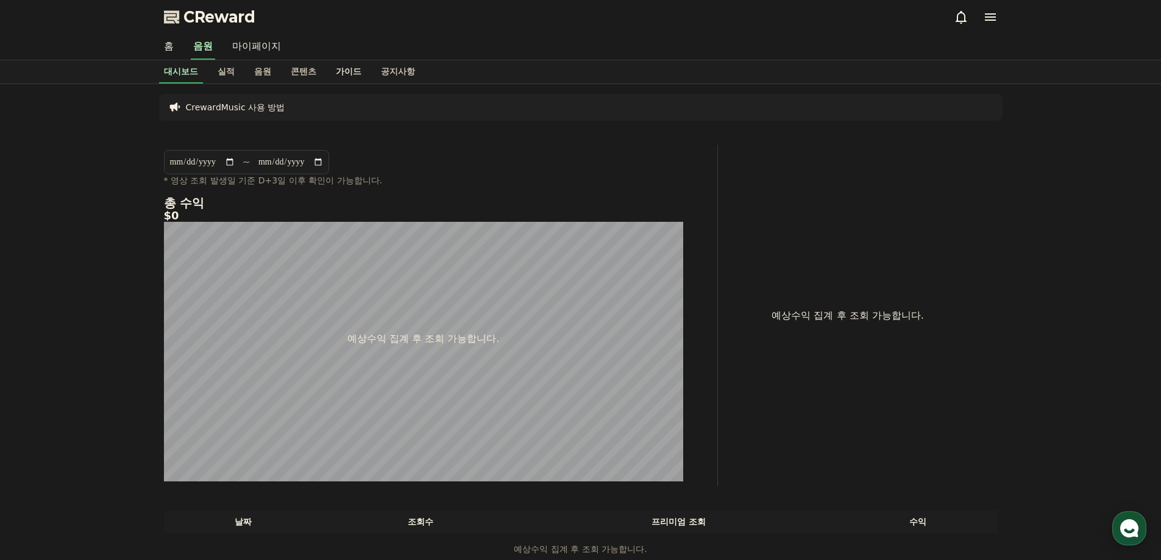
click at [347, 77] on link "가이드" at bounding box center [348, 71] width 45 height 23
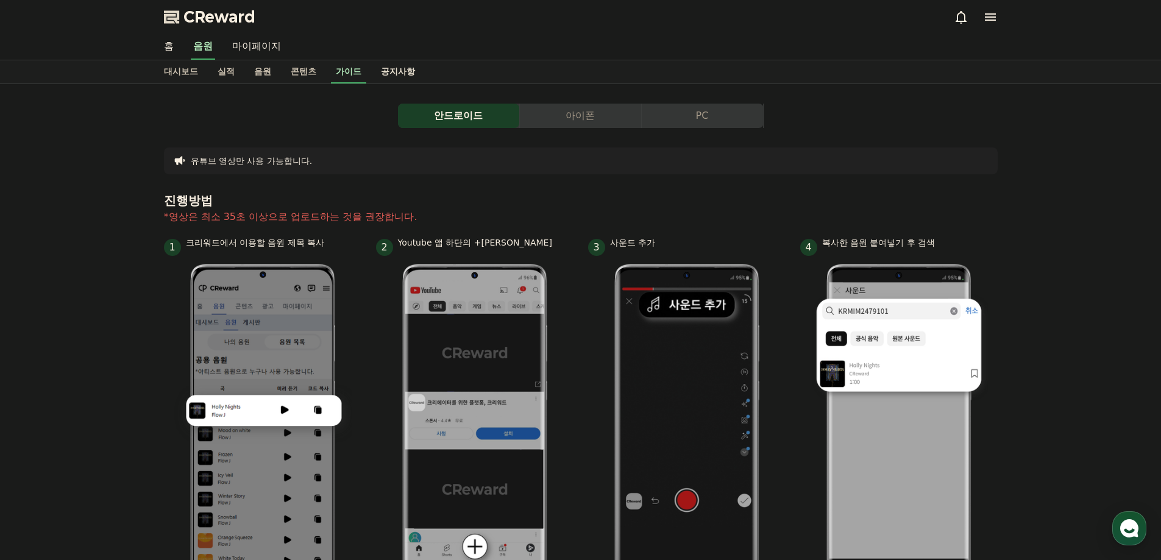
click at [401, 73] on link "공지사항" at bounding box center [398, 71] width 54 height 23
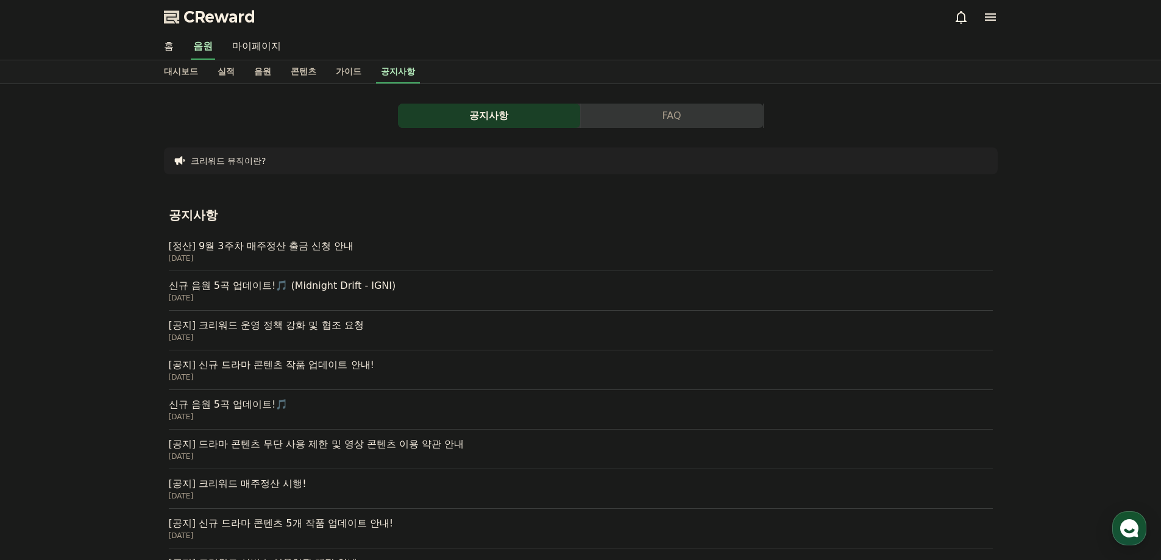
click at [1076, 419] on div "공지사항 FAQ 크리워드 뮤직이란? 공지사항 [정산] 9월 3주차 매주정산 출금 신청 안내 [DATE] 신규 음원 5곡 업데이트!🎵 (Midn…" at bounding box center [580, 427] width 1161 height 687
